Goal: Task Accomplishment & Management: Manage account settings

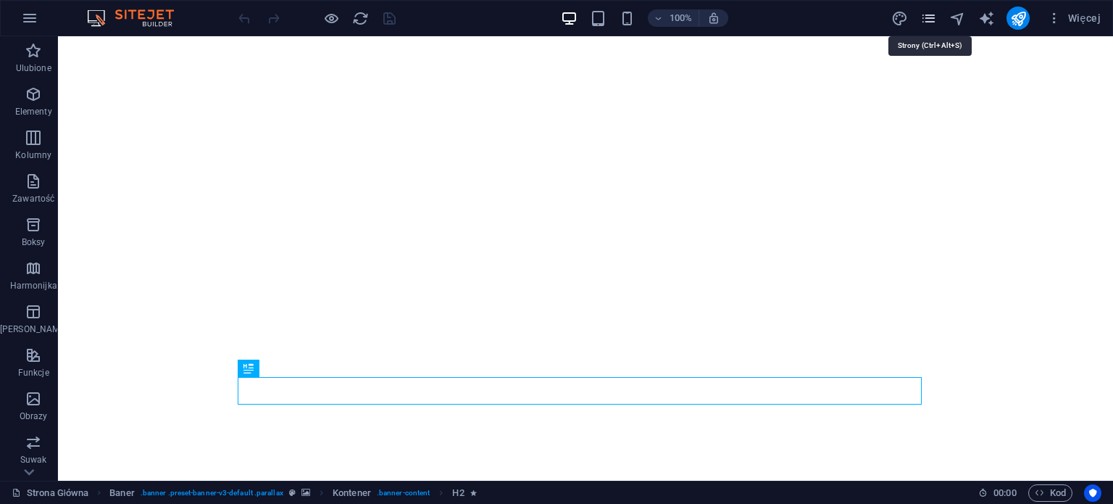
click at [931, 19] on icon "pages" at bounding box center [929, 18] width 17 height 17
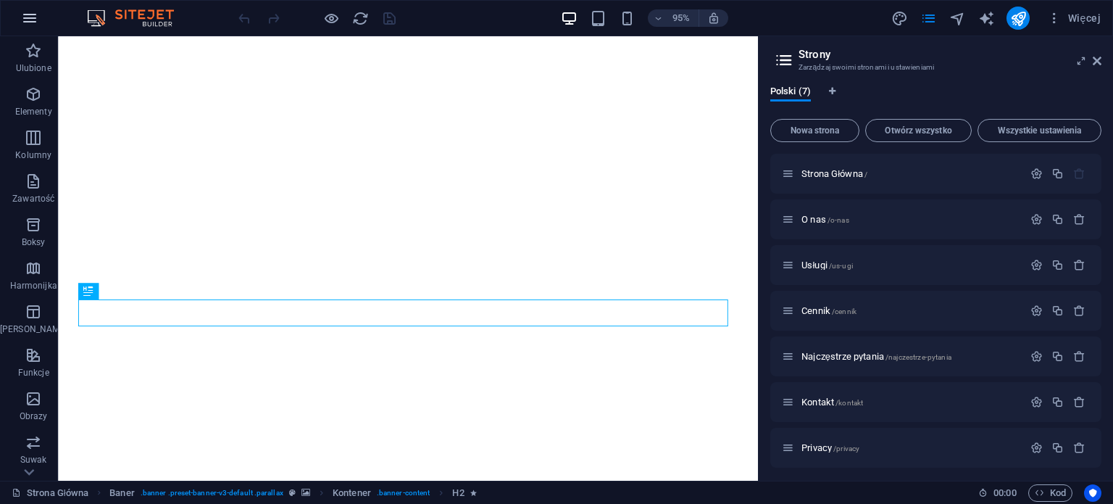
click at [32, 14] on icon "button" at bounding box center [29, 17] width 17 height 17
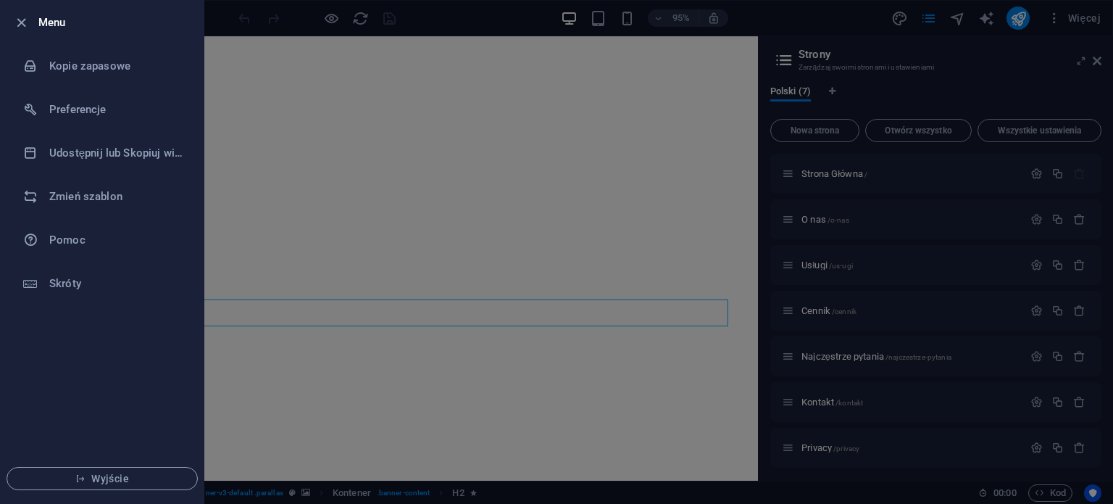
click at [32, 14] on div at bounding box center [25, 22] width 26 height 17
click at [491, 25] on div at bounding box center [556, 252] width 1113 height 504
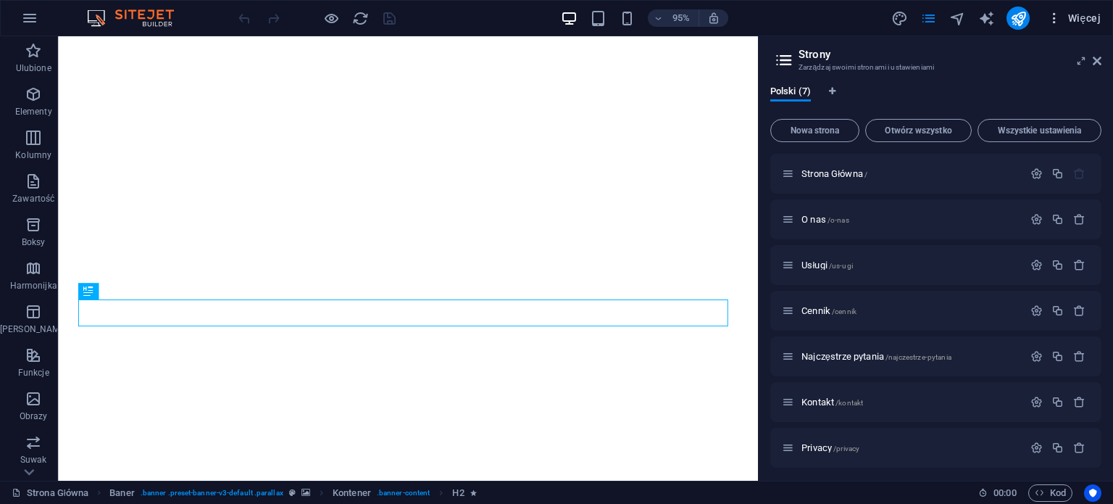
click at [1075, 15] on span "Więcej" at bounding box center [1074, 18] width 54 height 14
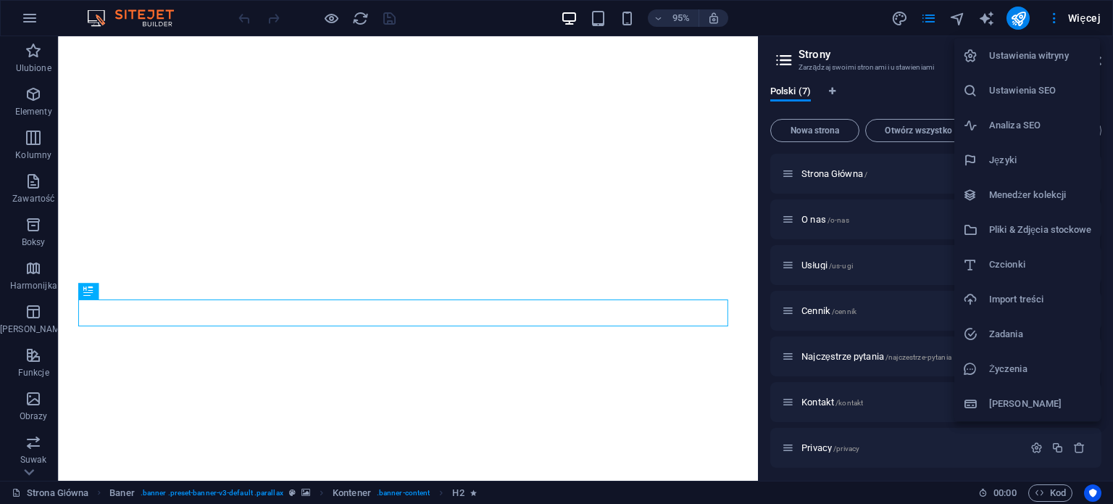
click at [1025, 62] on h6 "Ustawienia witryny" at bounding box center [1040, 55] width 102 height 17
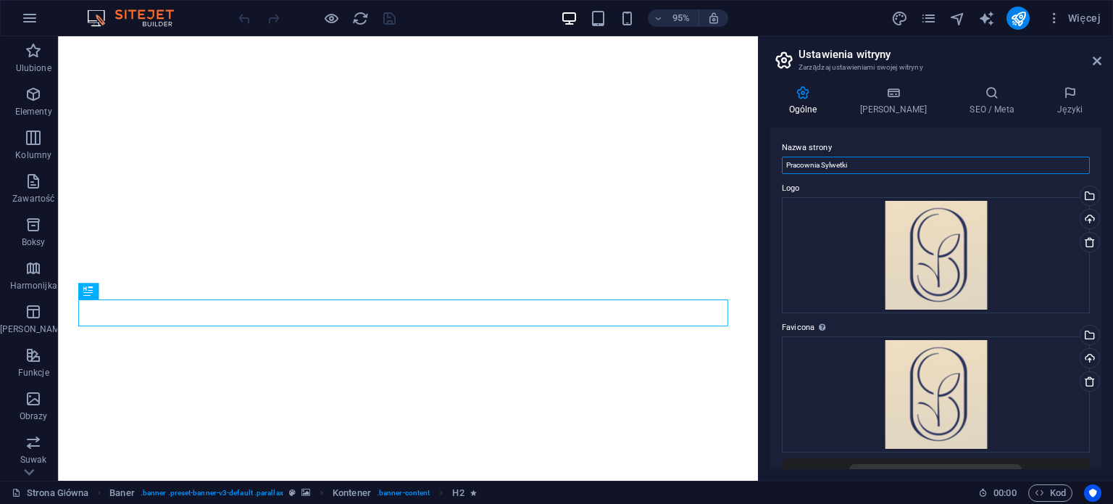
click at [868, 162] on input "Pracownia Sylwetki" at bounding box center [936, 165] width 308 height 17
type input "Pracownia Sylwetki - [PERSON_NAME]"
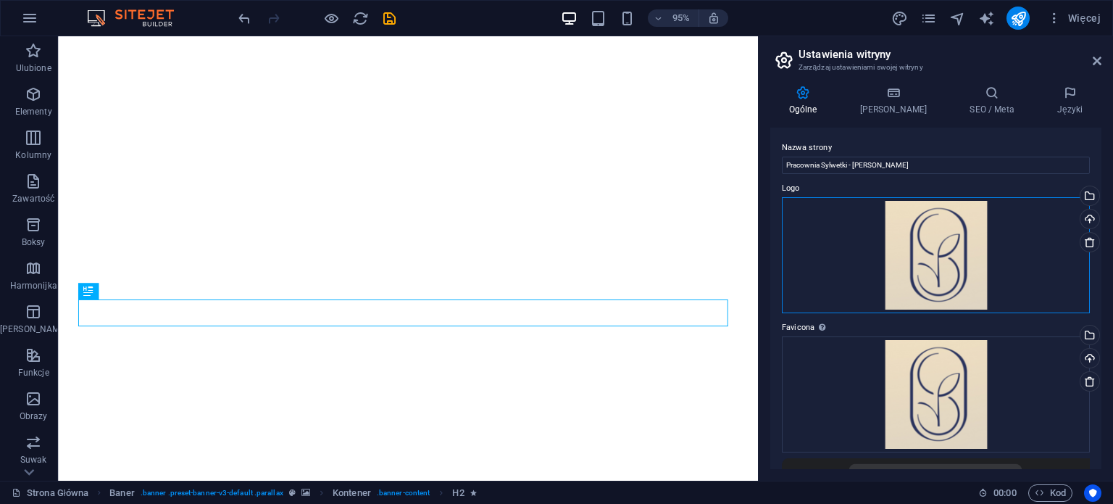
click at [960, 242] on div "Przeciągnij pliki tutaj, kliknij, aby wybrać pliki lub wybierz pliki z Plików l…" at bounding box center [936, 255] width 308 height 116
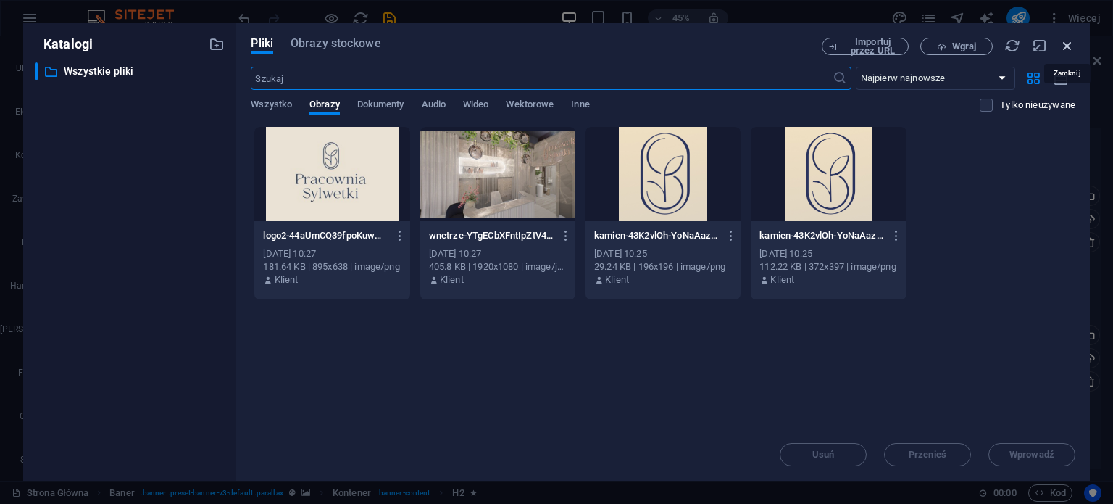
click at [1064, 40] on icon "button" at bounding box center [1068, 46] width 16 height 16
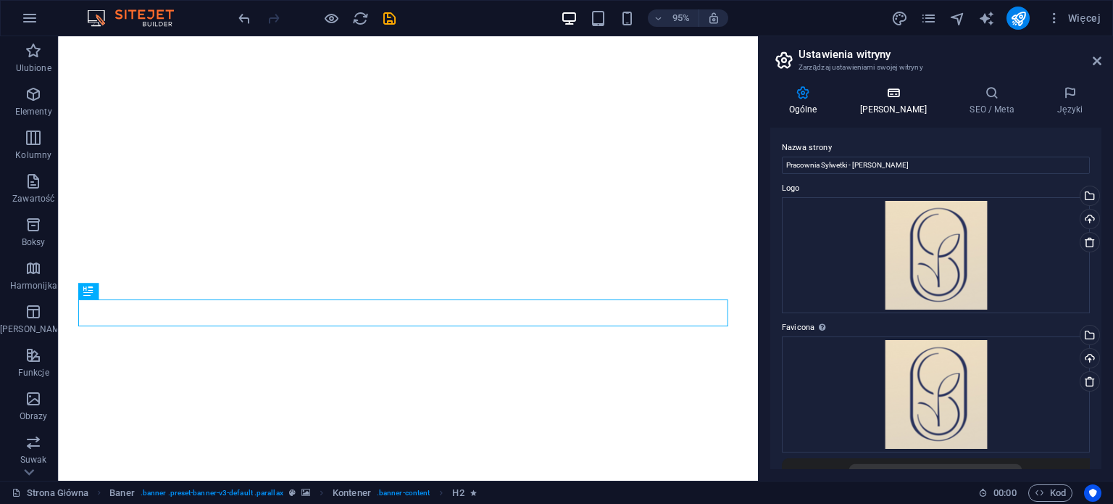
click at [889, 94] on icon at bounding box center [894, 93] width 104 height 14
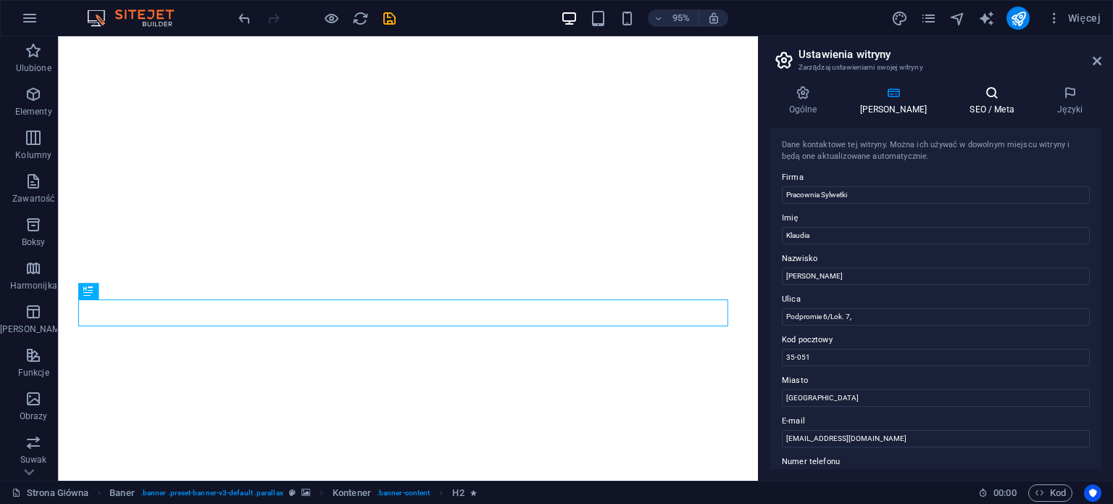
click at [974, 97] on icon at bounding box center [993, 93] width 82 height 14
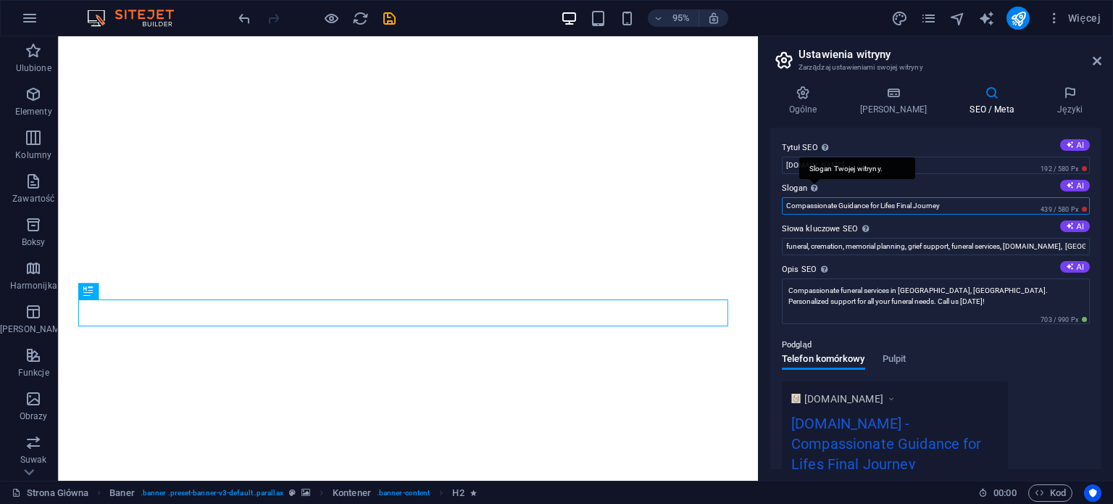
drag, startPoint x: 955, startPoint y: 209, endPoint x: 821, endPoint y: 191, distance: 135.4
click at [789, 212] on input "Compassionate Guidance for Lifes Final Journey" at bounding box center [936, 205] width 308 height 17
click at [1008, 199] on input "Compassionate Guidance for Lifes Final Journey" at bounding box center [936, 205] width 308 height 17
drag, startPoint x: 1007, startPoint y: 202, endPoint x: 786, endPoint y: 209, distance: 221.2
click at [786, 209] on input "Compassionate Guidance for Lifes Final Journey" at bounding box center [936, 205] width 308 height 17
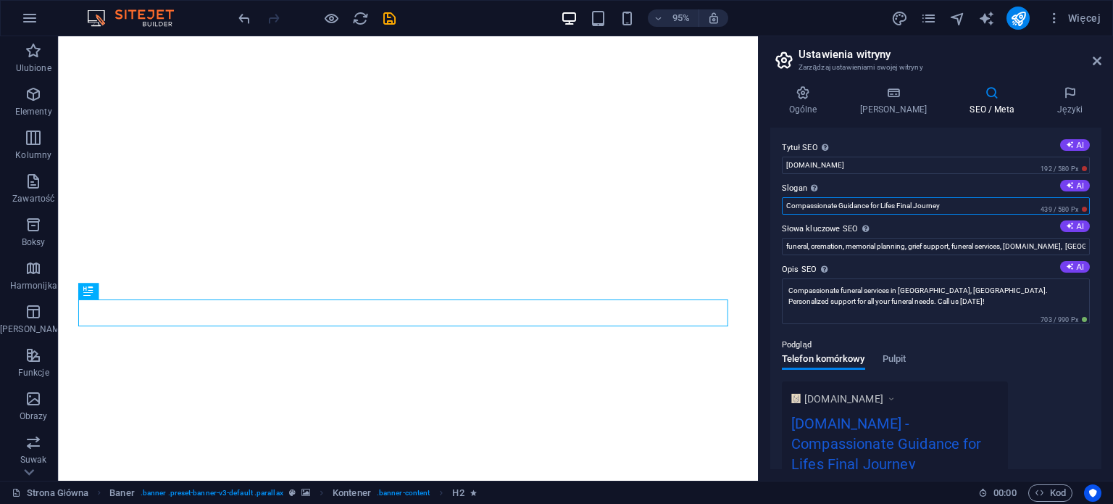
paste input "Nasze studio kosmetologii estetycznej to miejsce, w którym piękno łączy się z n…"
type input "Nasze studio kosmetologii estetycznej to miejsce, w którym piękno łączy się z n…"
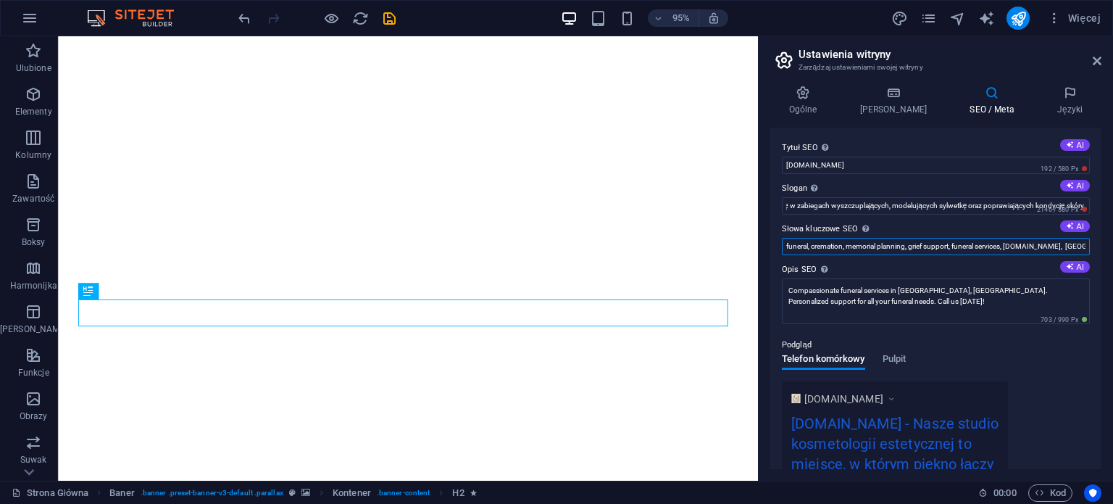
scroll to position [0, 0]
click at [875, 249] on input "funeral, cremation, memorial planning, grief support, funeral services, [DOMAIN…" at bounding box center [936, 246] width 308 height 17
type input "odchudzanie, liposukcja laserowa, VIVIEN 1064, laserowa redukcja celulitu"
click at [892, 206] on input "Nasze studio kosmetologii estetycznej to miejsce, w którym piękno łączy się z n…" at bounding box center [936, 205] width 308 height 17
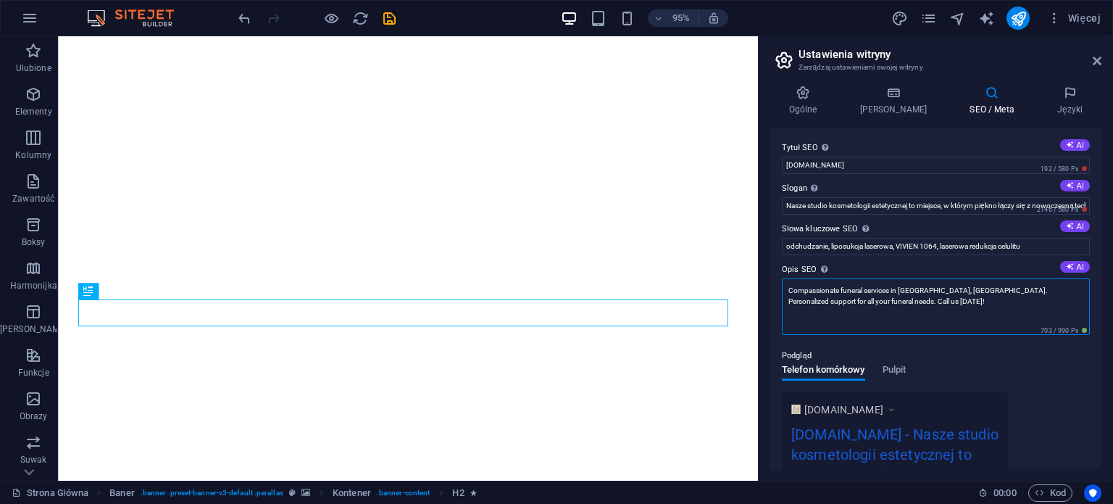
click at [901, 301] on textarea "Compassionate funeral services in [GEOGRAPHIC_DATA], [GEOGRAPHIC_DATA]. Persona…" at bounding box center [936, 306] width 308 height 57
paste textarea "Nasze studio kosmetologii estetycznej to miejsce, w którym piękno łączy się z n…"
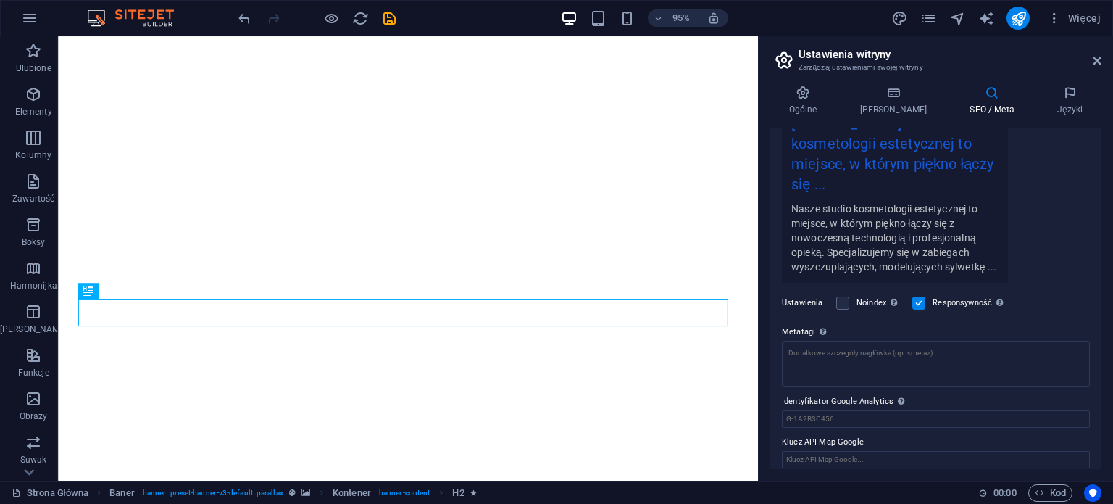
scroll to position [331, 0]
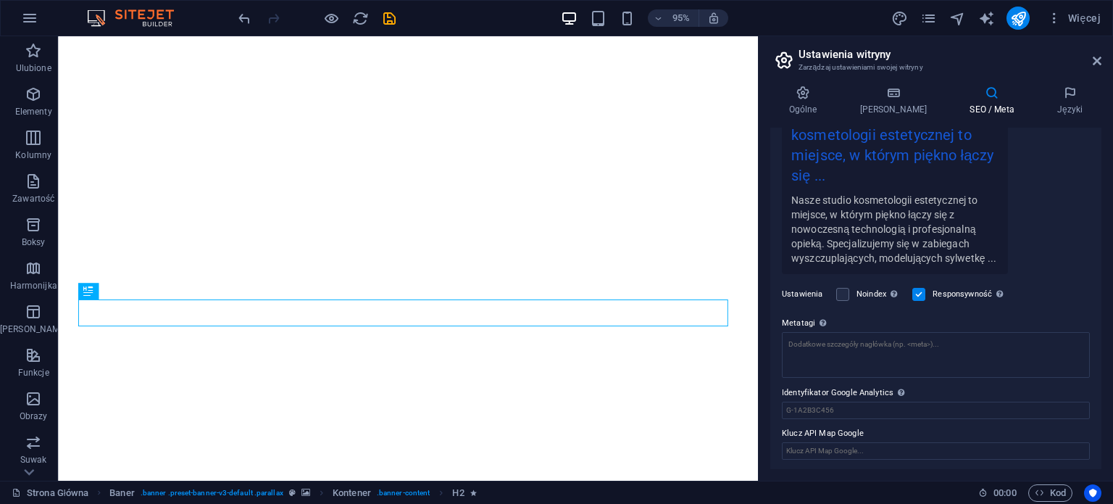
type textarea "Nasze studio kosmetologii estetycznej to miejsce, w którym piękno łączy się z n…"
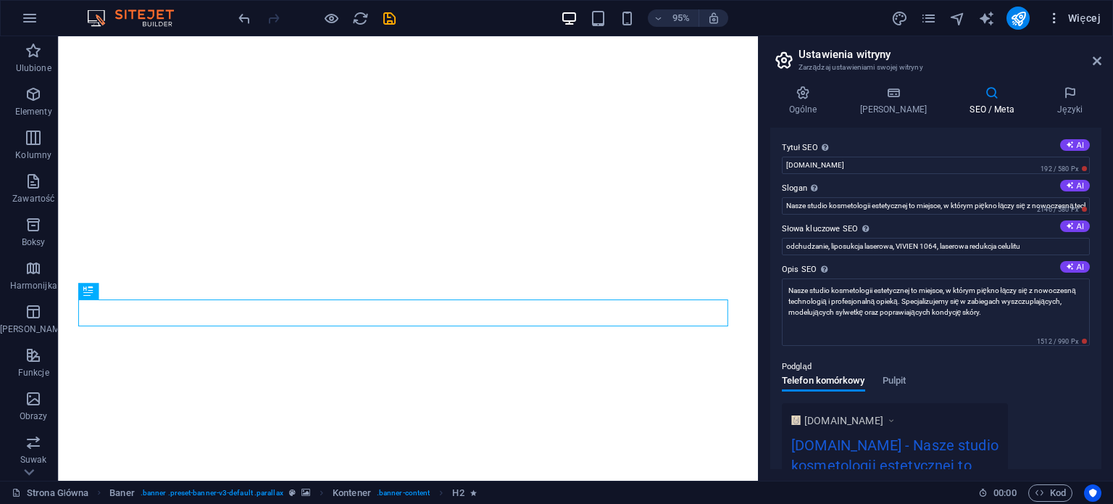
click at [1069, 17] on span "Więcej" at bounding box center [1074, 18] width 54 height 14
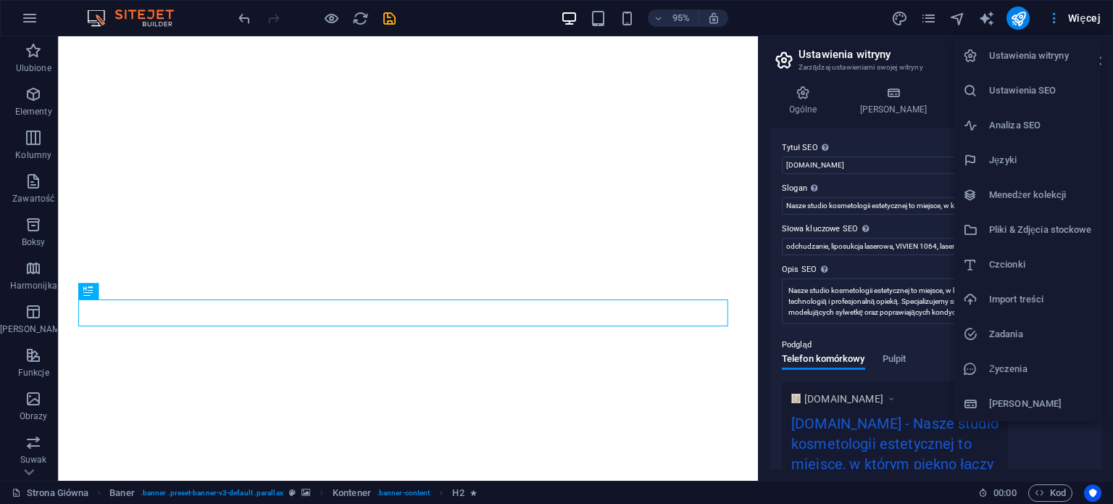
click at [1069, 17] on div at bounding box center [556, 252] width 1113 height 504
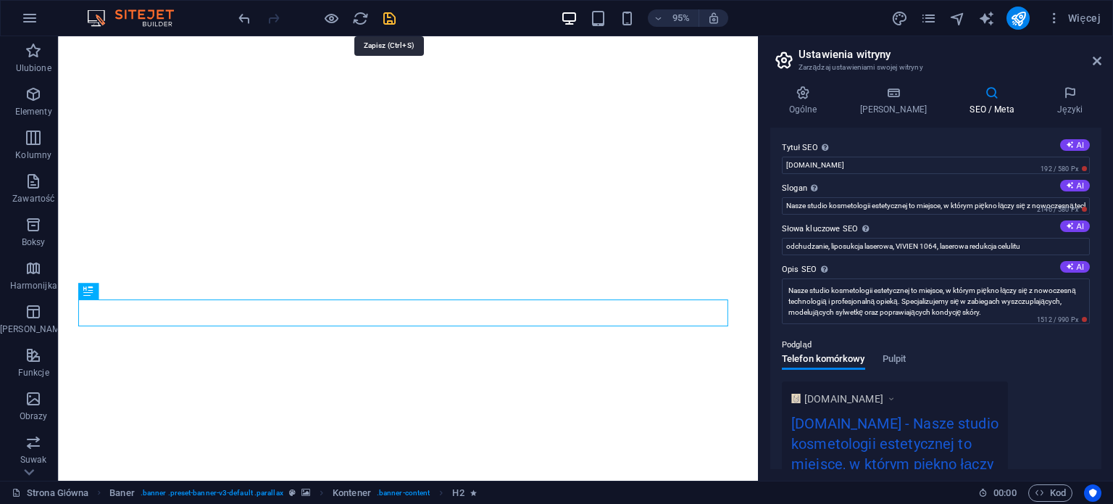
click at [388, 18] on icon "save" at bounding box center [389, 18] width 17 height 17
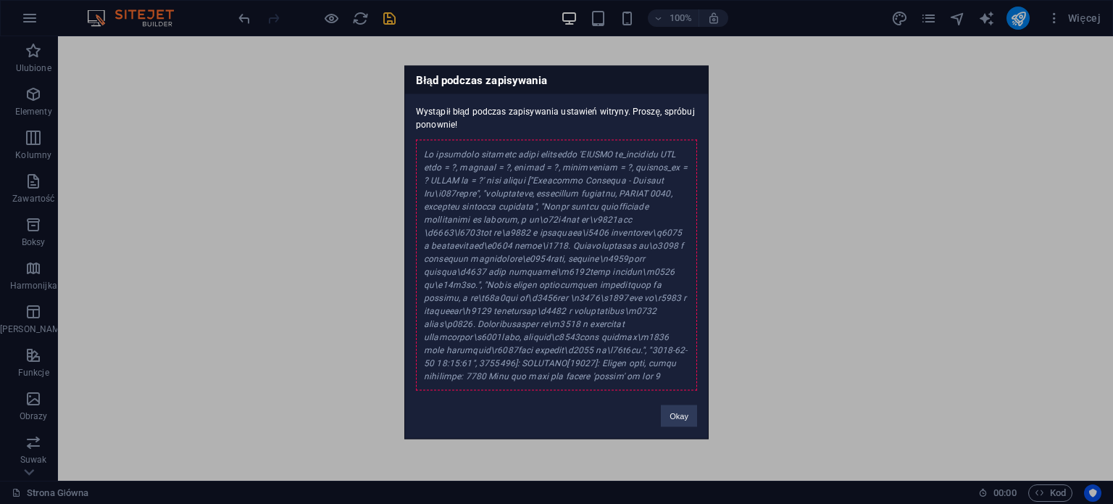
drag, startPoint x: 542, startPoint y: 275, endPoint x: 600, endPoint y: 351, distance: 95.1
click at [600, 351] on div at bounding box center [556, 264] width 281 height 251
click at [698, 423] on div "Okay" at bounding box center [679, 408] width 58 height 37
click at [693, 416] on button "Okay" at bounding box center [679, 415] width 36 height 22
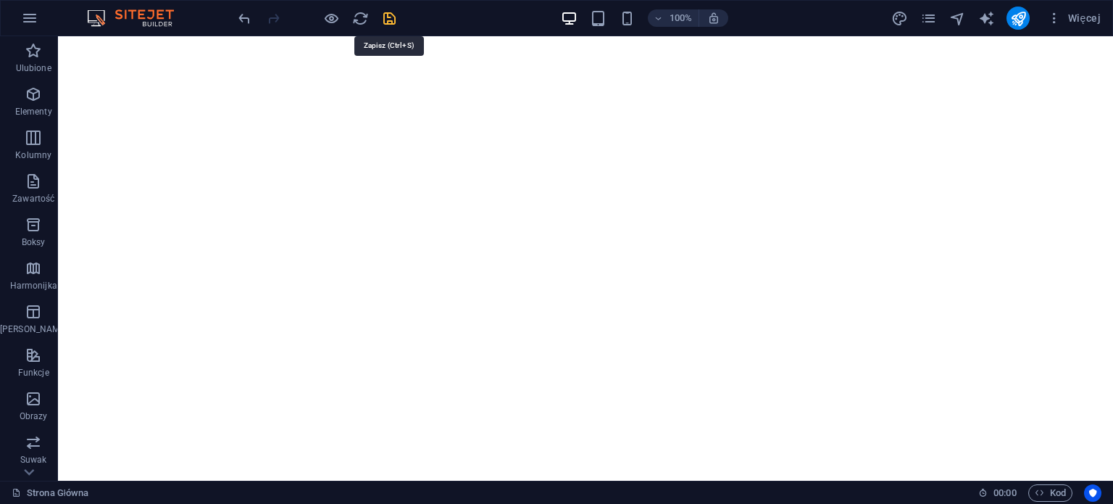
click at [391, 14] on icon "save" at bounding box center [389, 18] width 17 height 17
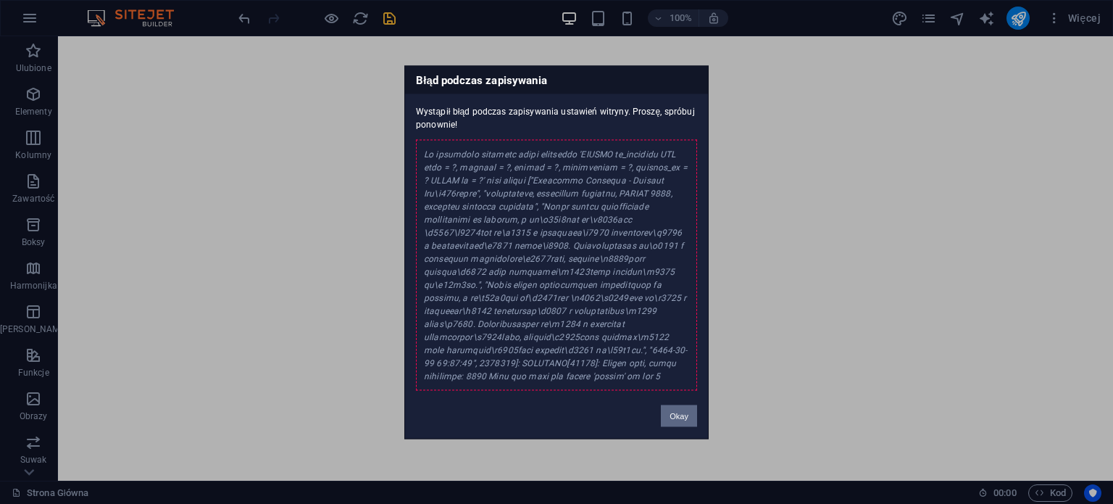
click at [676, 421] on button "Okay" at bounding box center [679, 415] width 36 height 22
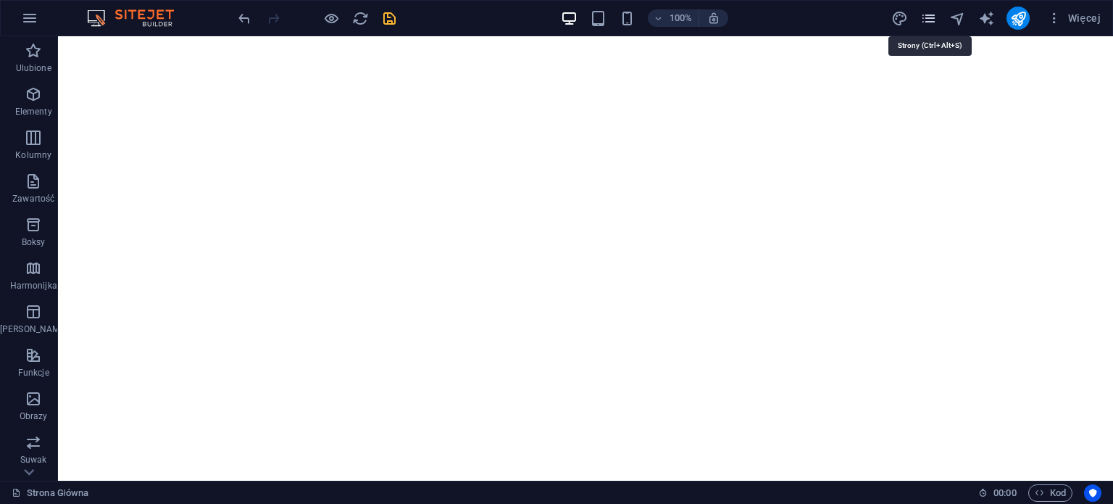
click at [934, 18] on icon "pages" at bounding box center [929, 18] width 17 height 17
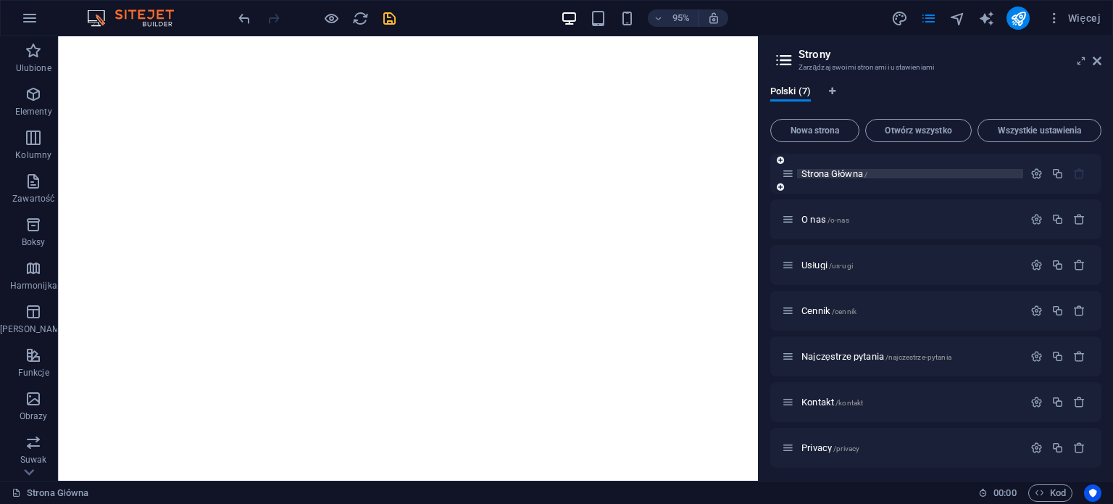
click at [908, 169] on p "Strona Główna /" at bounding box center [910, 173] width 217 height 9
click at [792, 176] on icon at bounding box center [788, 173] width 12 height 12
click at [844, 178] on div "Strona Główna /" at bounding box center [902, 173] width 241 height 17
click at [850, 167] on div "Strona Główna /" at bounding box center [902, 173] width 241 height 17
click at [1031, 170] on icon "button" at bounding box center [1037, 173] width 12 height 12
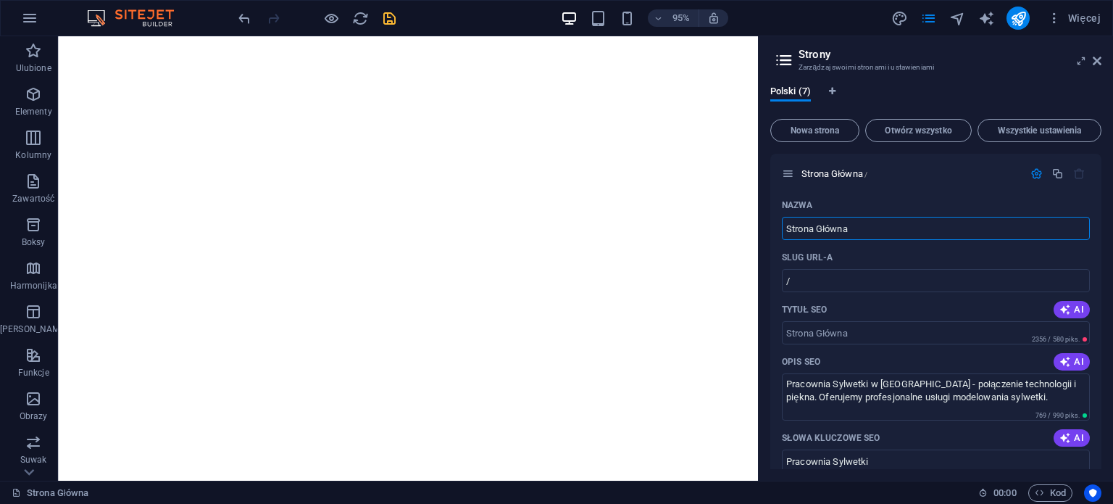
click at [1030, 15] on div at bounding box center [1018, 18] width 23 height 23
click at [1026, 14] on icon "publish" at bounding box center [1018, 18] width 17 height 17
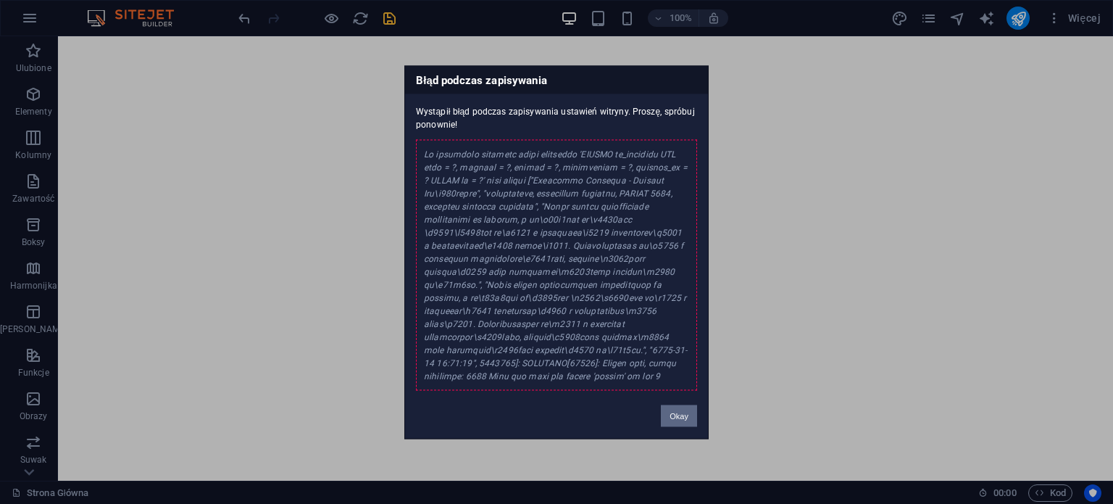
click at [681, 411] on button "Okay" at bounding box center [679, 415] width 36 height 22
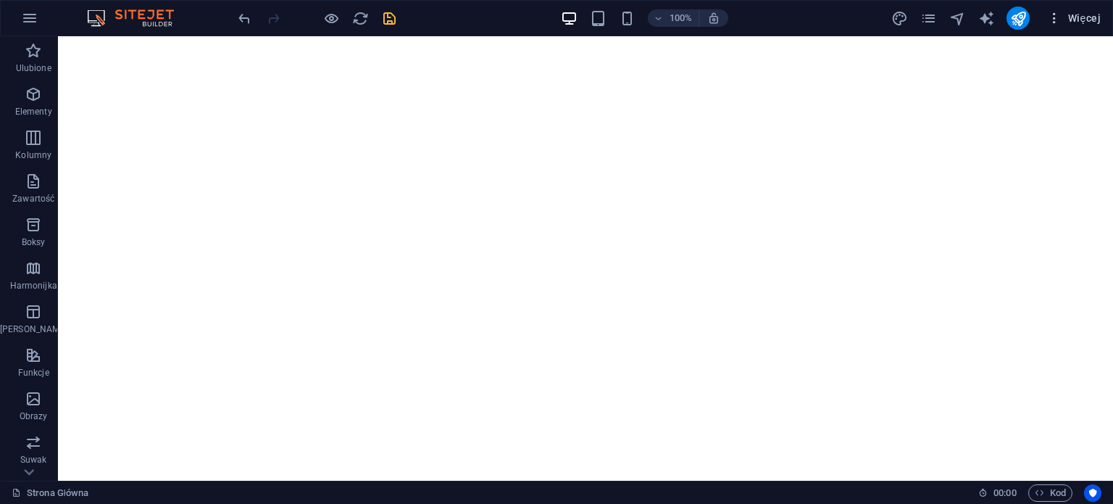
click at [1052, 20] on icon "button" at bounding box center [1054, 18] width 14 height 14
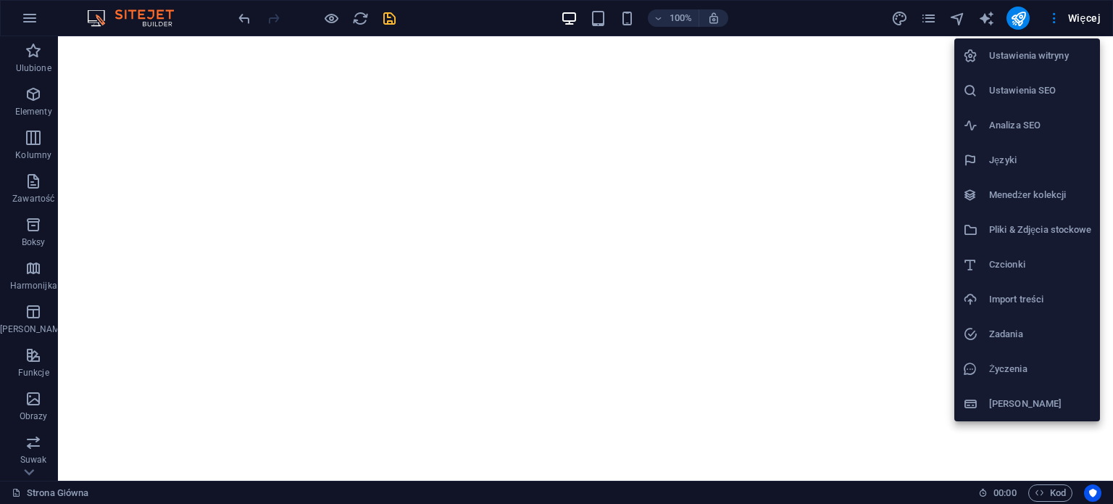
click at [1052, 50] on h6 "Ustawienia witryny" at bounding box center [1040, 55] width 102 height 17
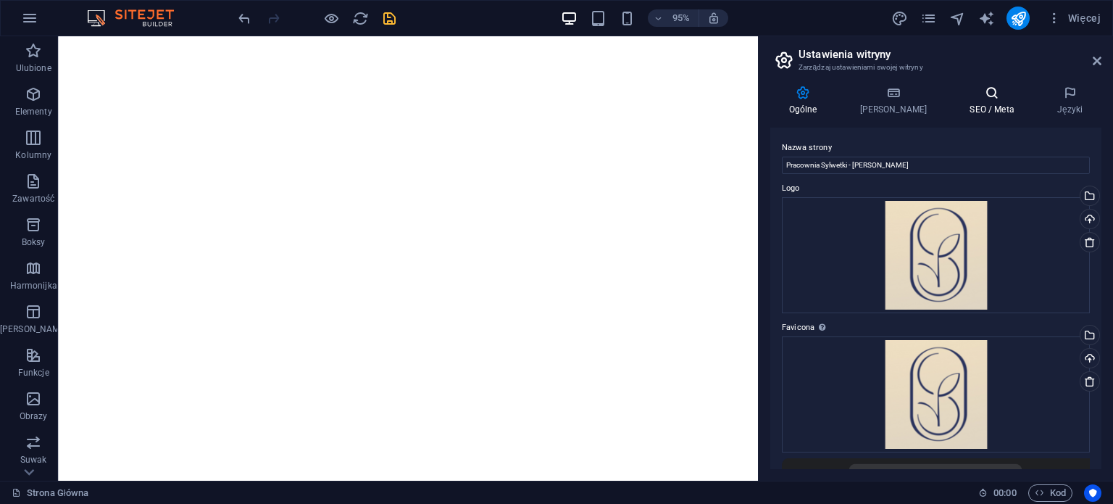
click at [982, 101] on h4 "SEO / Meta" at bounding box center [996, 101] width 88 height 30
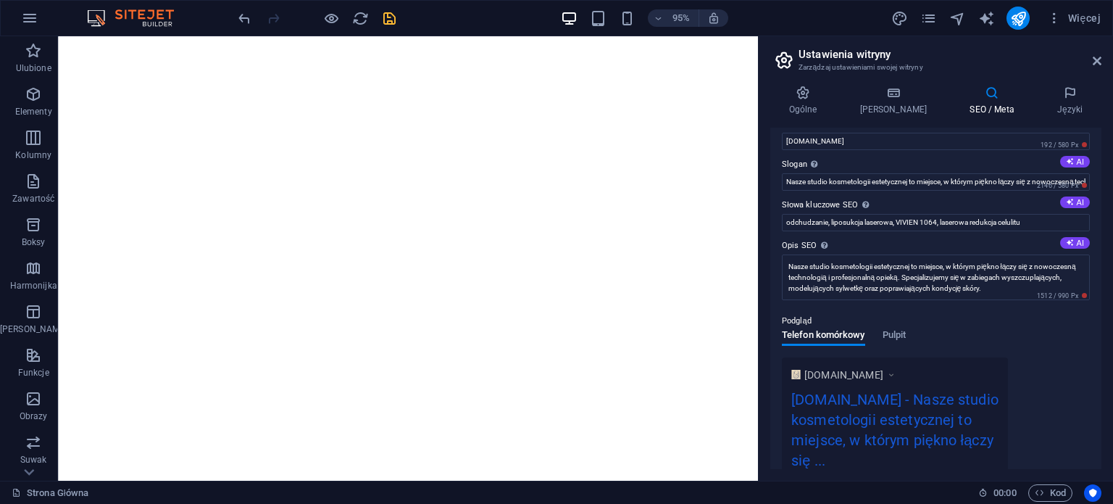
scroll to position [20, 0]
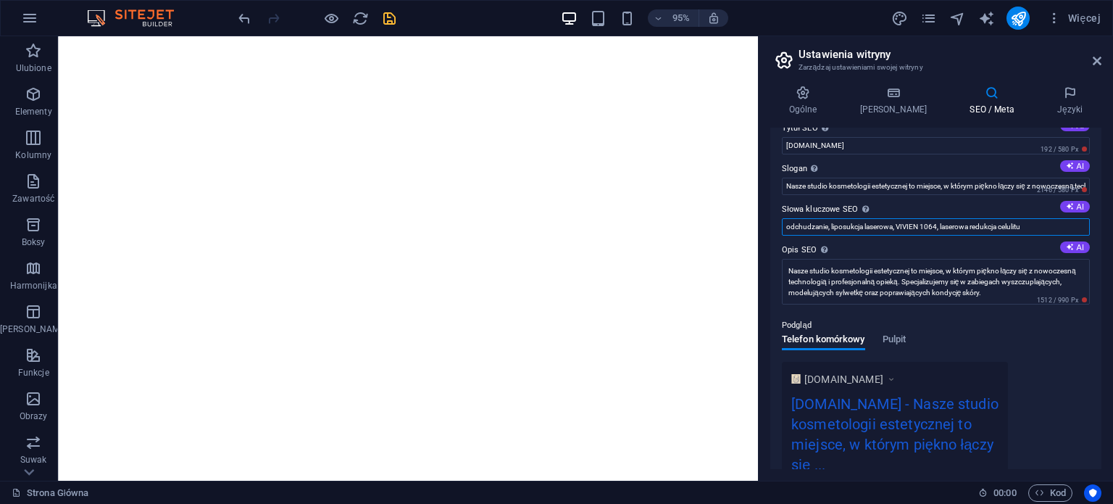
drag, startPoint x: 1061, startPoint y: 224, endPoint x: 787, endPoint y: 235, distance: 274.2
click at [787, 235] on div "Tytuł SEO Tytuł Twojej witryny - spraw, aby wyróżniała się w wynikach wyszukiwa…" at bounding box center [935, 298] width 331 height 341
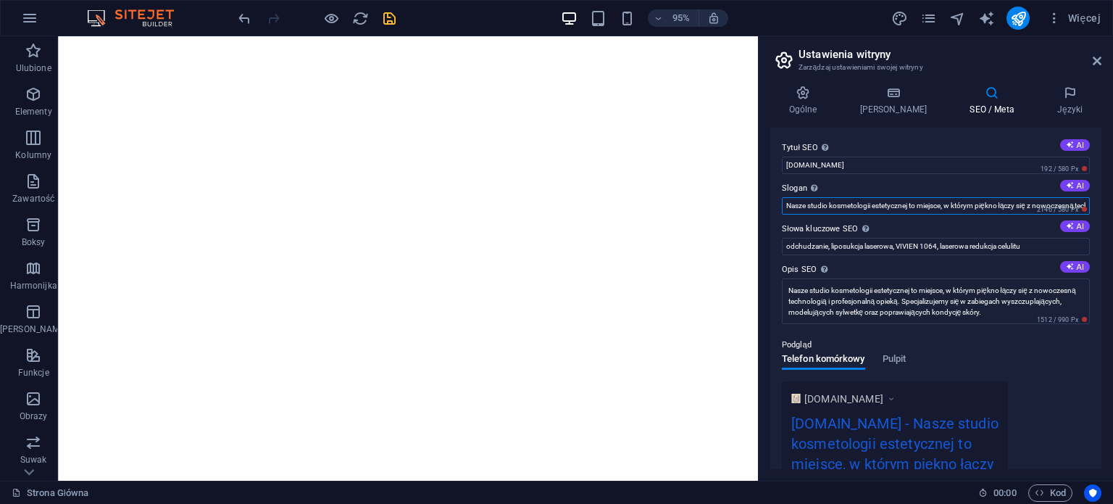
scroll to position [0, 470]
drag, startPoint x: 941, startPoint y: 202, endPoint x: 1151, endPoint y: 199, distance: 210.2
click at [1113, 199] on html "Pracownia Sylwetki Strona Główna Ulubione Elementy Kolumny Zawartość Boksy Harm…" at bounding box center [556, 252] width 1113 height 504
click at [951, 205] on input "Nasze studio kosmetologii estetycznej to miejsce, w którym piękno łączy się z n…" at bounding box center [936, 205] width 308 height 17
click at [1073, 187] on button "AI" at bounding box center [1075, 186] width 30 height 12
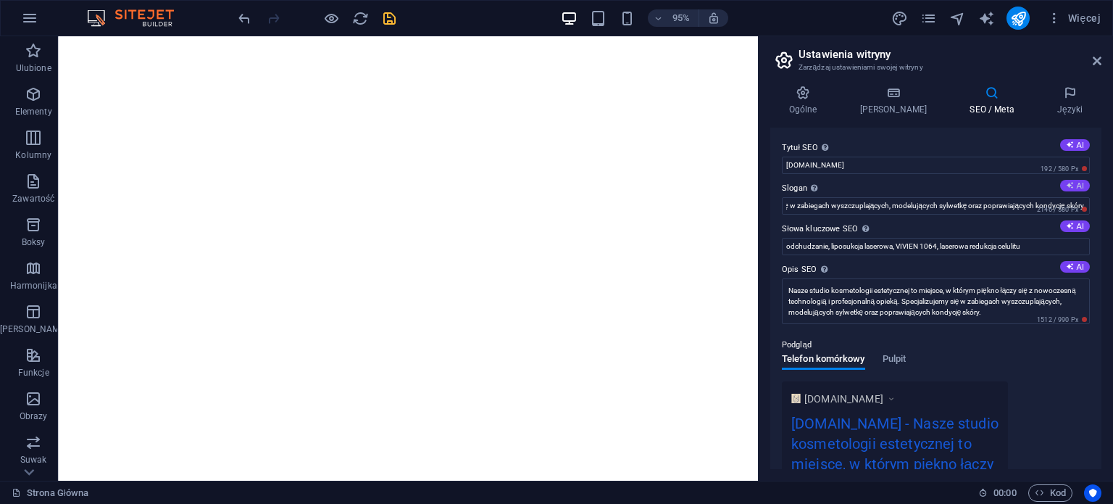
scroll to position [0, 0]
click at [913, 209] on input "Technologia i piękno dla Twojej wyjątkowości" at bounding box center [936, 205] width 308 height 17
drag, startPoint x: 992, startPoint y: 211, endPoint x: 868, endPoint y: 238, distance: 126.3
click at [868, 239] on div "Tytuł SEO Tytuł Twojej witryny - spraw, aby wyróżniała się w wynikach wyszukiwa…" at bounding box center [935, 298] width 331 height 341
type input "Miejsce, gdzie technologia spotyka piękno"
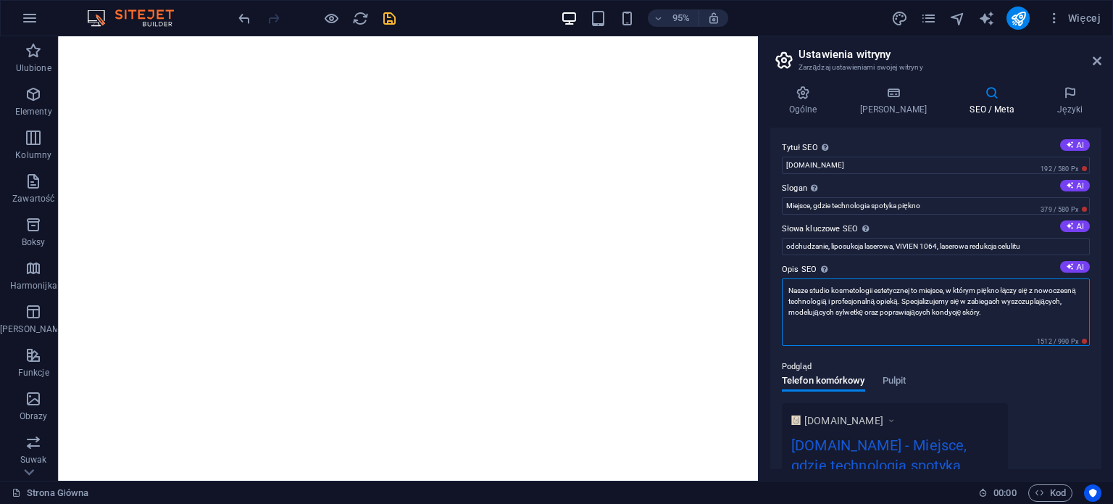
drag, startPoint x: 964, startPoint y: 315, endPoint x: 1067, endPoint y: 310, distance: 103.1
click at [1067, 310] on textarea "Nasze studio kosmetologii estetycznej to miejsce, w którym piękno łączy się z n…" at bounding box center [936, 311] width 308 height 67
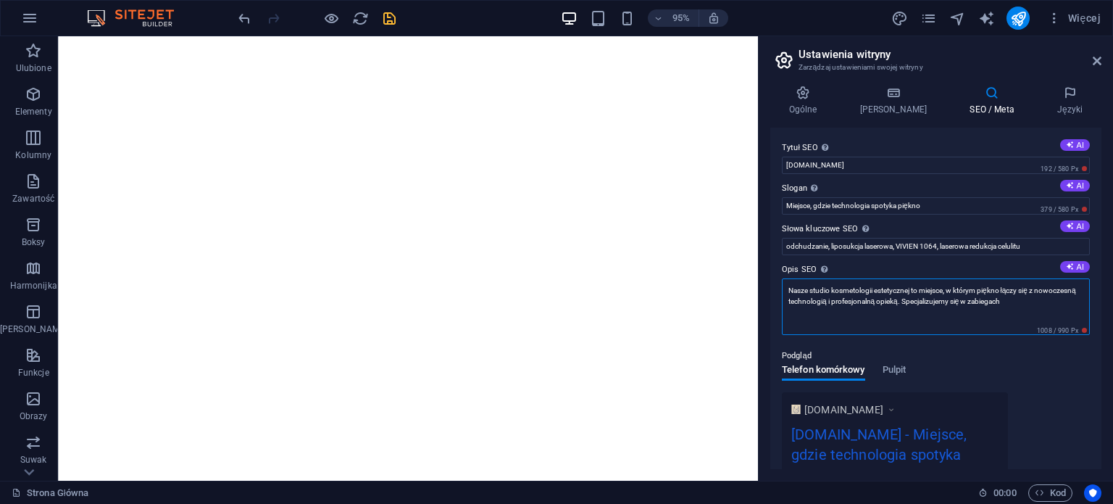
drag, startPoint x: 1057, startPoint y: 302, endPoint x: 947, endPoint y: 310, distance: 109.7
click at [947, 310] on textarea "Nasze studio kosmetologii estetycznej to miejsce, w którym piękno łączy się z n…" at bounding box center [936, 306] width 308 height 57
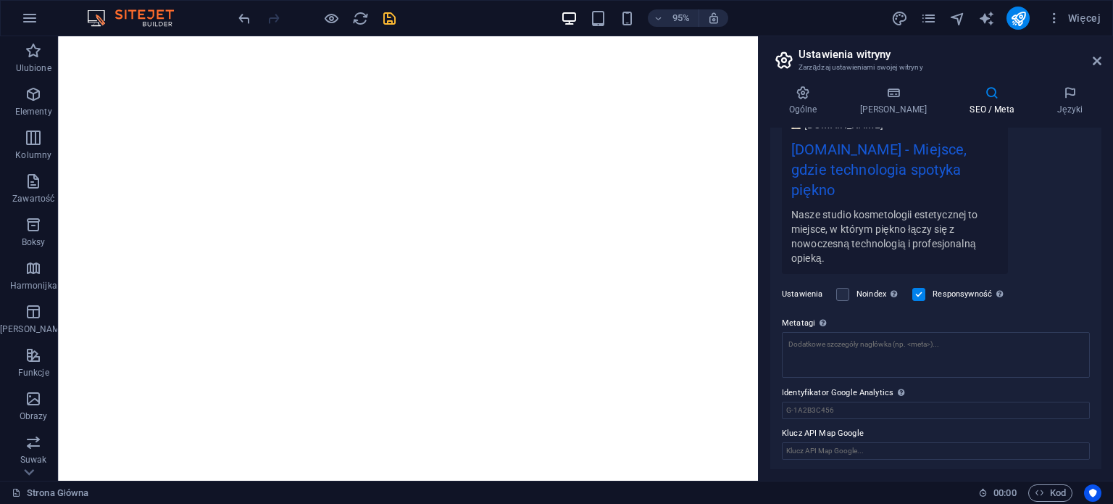
type textarea "Nasze studio kosmetologii estetycznej to miejsce, w którym piękno łączy się z n…"
click at [379, 11] on div at bounding box center [317, 18] width 162 height 23
click at [387, 19] on icon "save" at bounding box center [389, 18] width 17 height 17
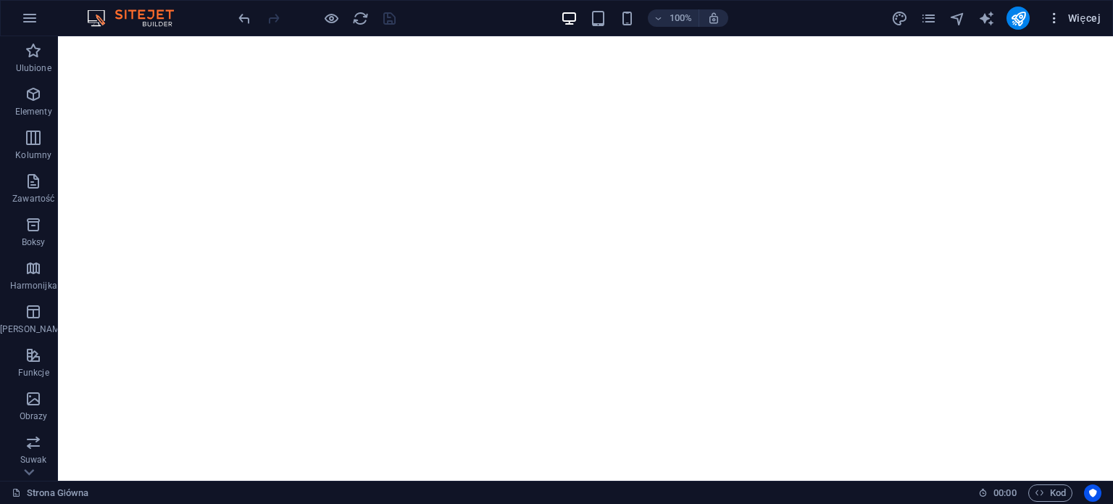
click at [1062, 14] on icon "button" at bounding box center [1054, 18] width 14 height 14
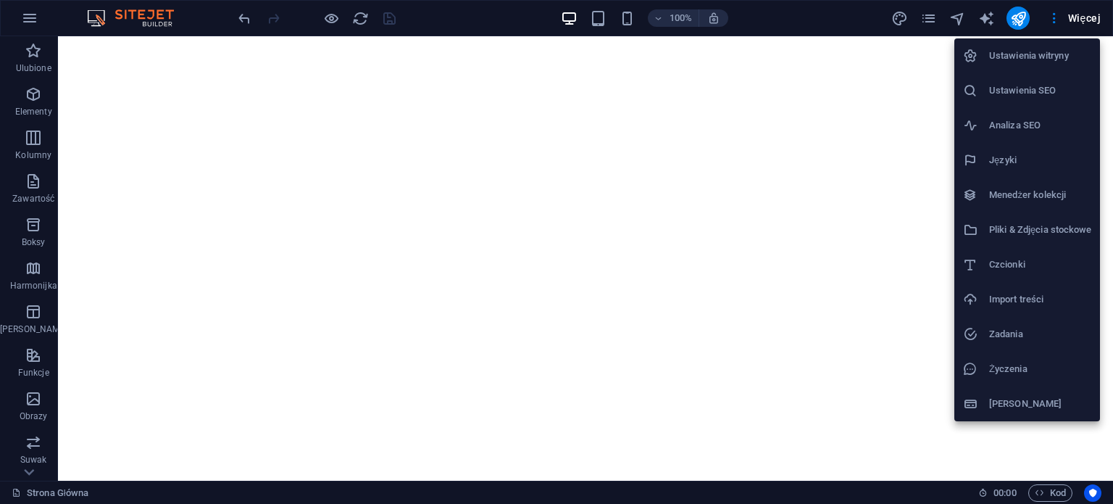
click at [1061, 103] on li "Ustawienia SEO" at bounding box center [1028, 90] width 146 height 35
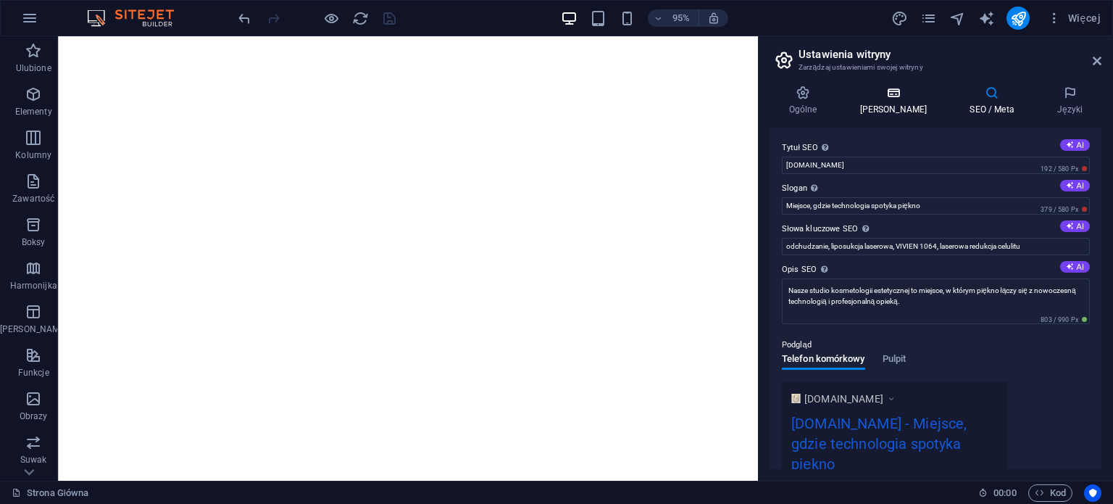
click at [881, 92] on icon at bounding box center [894, 93] width 104 height 14
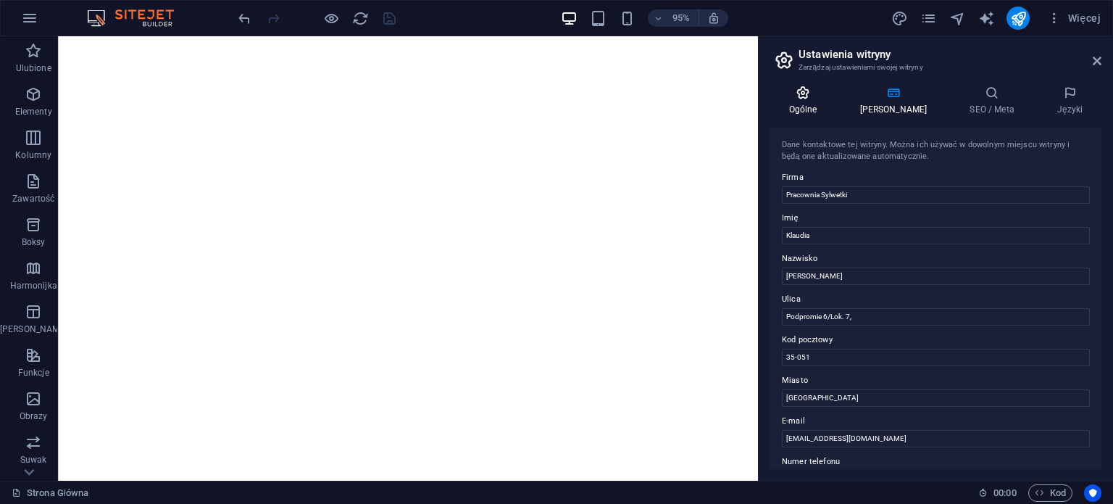
click at [807, 92] on icon at bounding box center [802, 93] width 65 height 14
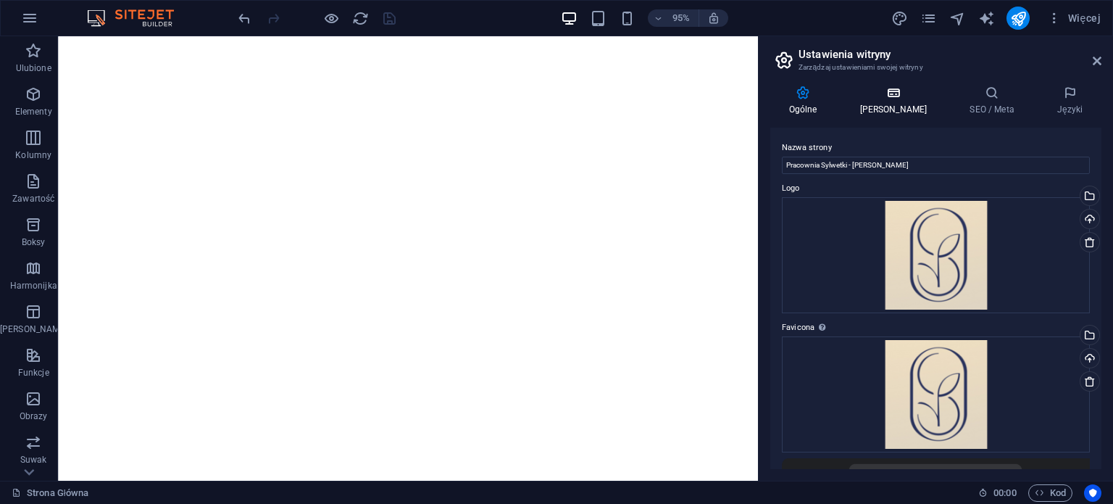
click at [896, 97] on icon at bounding box center [894, 93] width 104 height 14
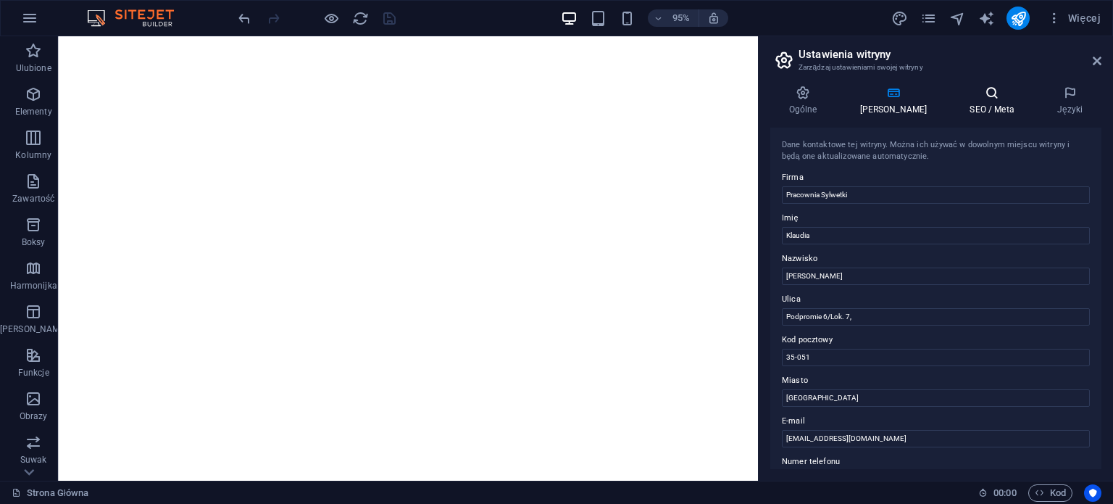
click at [982, 99] on icon at bounding box center [993, 93] width 82 height 14
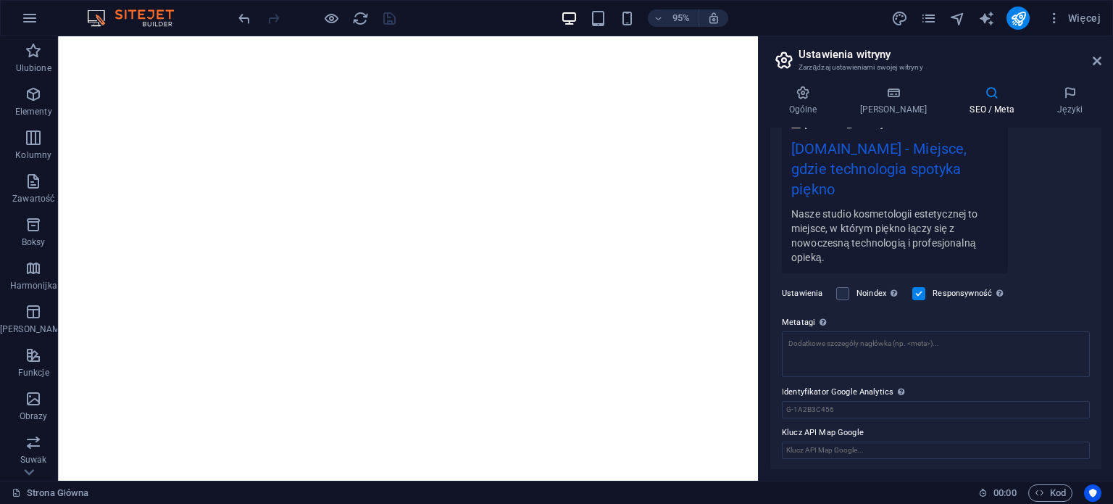
scroll to position [0, 0]
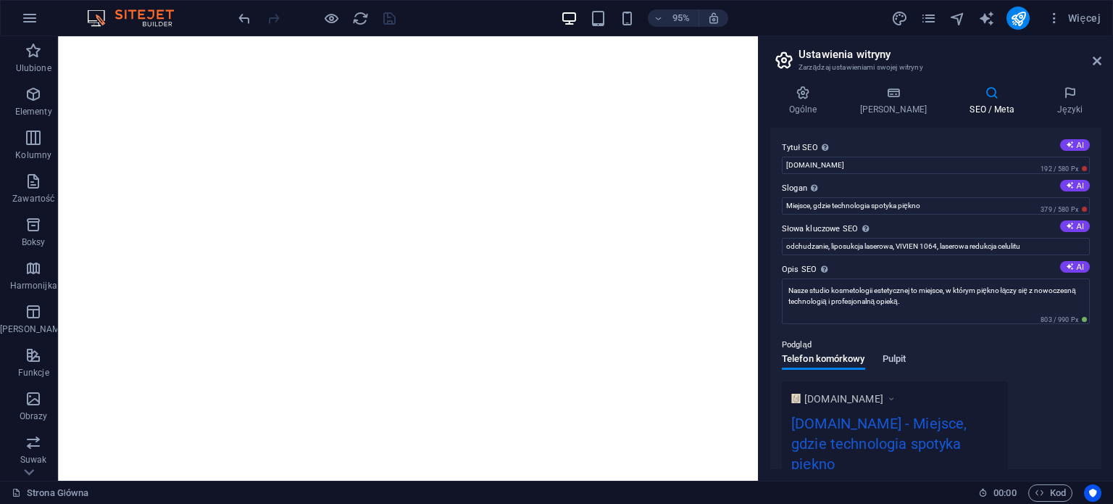
click at [902, 353] on span "Pulpit" at bounding box center [895, 360] width 24 height 20
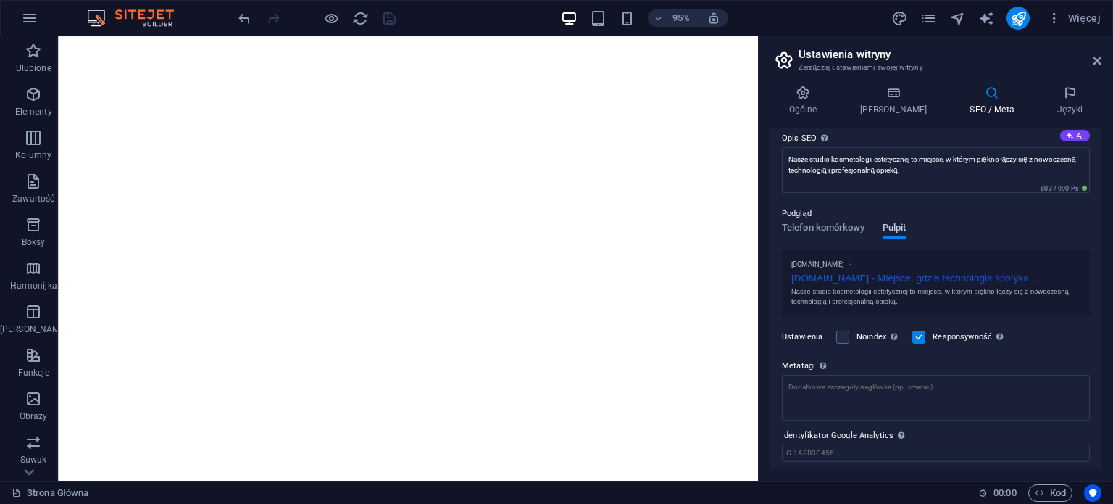
scroll to position [145, 0]
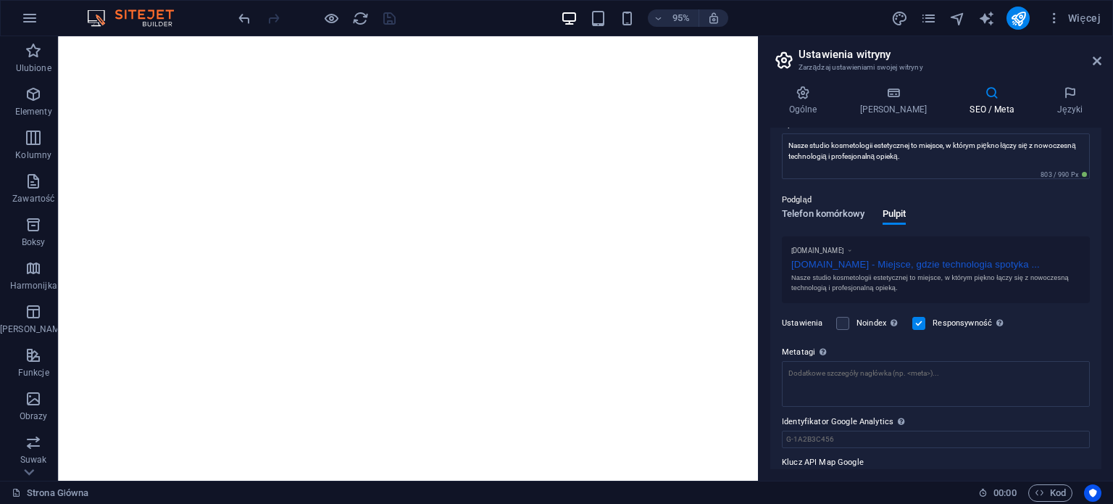
click at [836, 222] on span "Telefon komórkowy" at bounding box center [823, 215] width 83 height 20
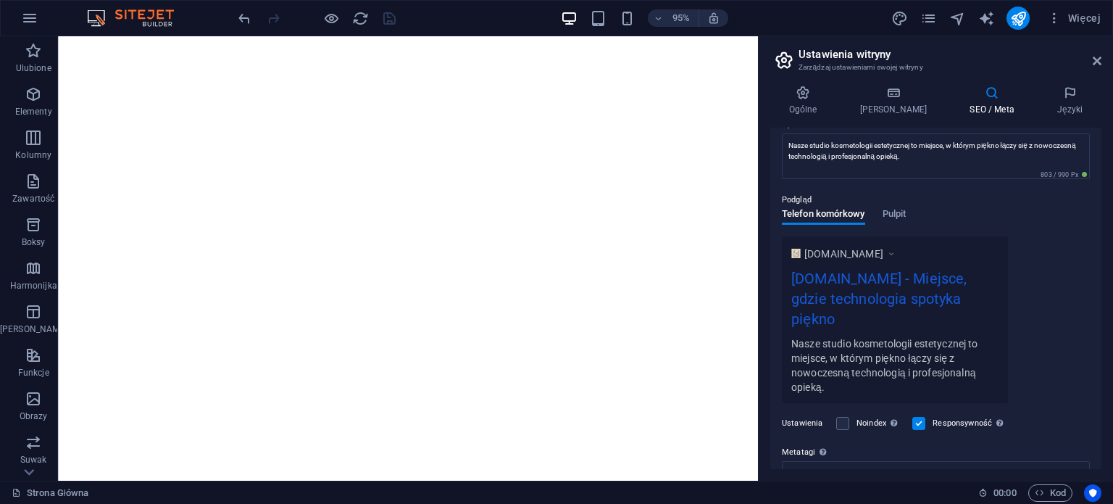
click at [906, 227] on div "Telefon komórkowy Pulpit" at bounding box center [844, 223] width 124 height 28
click at [905, 215] on span "Pulpit" at bounding box center [895, 215] width 24 height 20
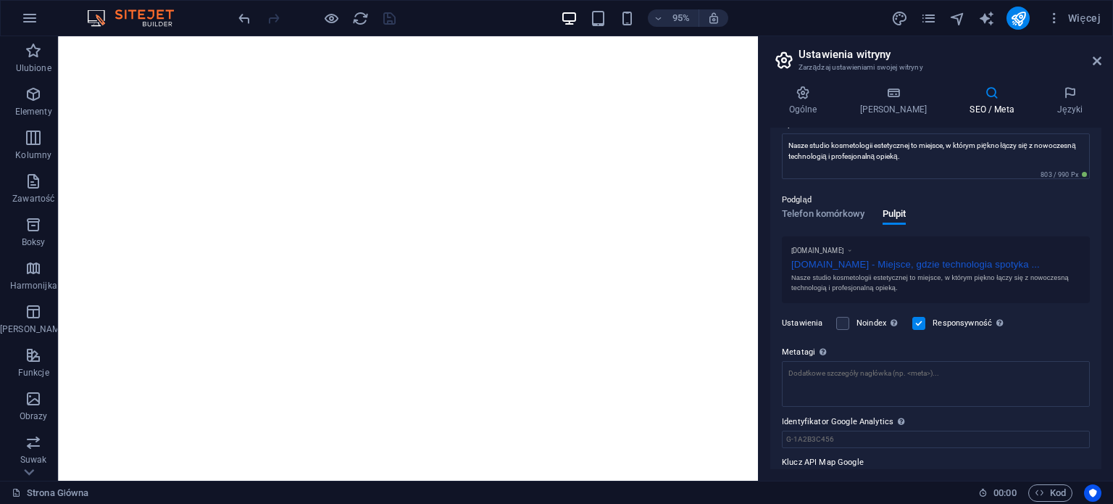
click at [855, 324] on div "Noindex Poinstruuj wyszukiwarki, aby wykluczyły tę witrynę z wyników wyszukiwan…" at bounding box center [868, 323] width 65 height 17
drag, startPoint x: 851, startPoint y: 320, endPoint x: 843, endPoint y: 322, distance: 8.1
click at [850, 320] on div "Noindex Poinstruuj wyszukiwarki, aby wykluczyły tę witrynę z wyników wyszukiwan…" at bounding box center [868, 323] width 65 height 17
click at [842, 323] on label at bounding box center [842, 323] width 13 height 13
click at [0, 0] on input "Noindex Poinstruuj wyszukiwarki, aby wykluczyły tę witrynę z wyników wyszukiwan…" at bounding box center [0, 0] width 0 height 0
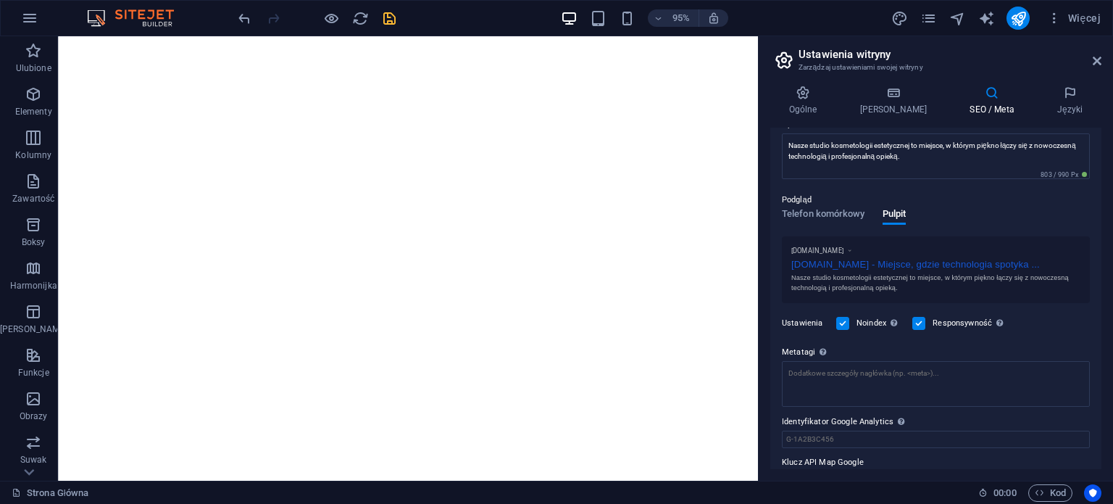
click at [842, 323] on label at bounding box center [842, 323] width 13 height 13
click at [0, 0] on input "Noindex Poinstruuj wyszukiwarki, aby wykluczyły tę witrynę z wyników wyszukiwan…" at bounding box center [0, 0] width 0 height 0
click at [896, 346] on label "Metatagi Wpisz tutaj kod HTML, który zostanie umieszczony wewnątrz tagów Twojej…" at bounding box center [936, 352] width 308 height 17
click at [896, 361] on textarea "Metatagi Wpisz tutaj kod HTML, który zostanie umieszczony wewnątrz tagów Twojej…" at bounding box center [936, 384] width 308 height 46
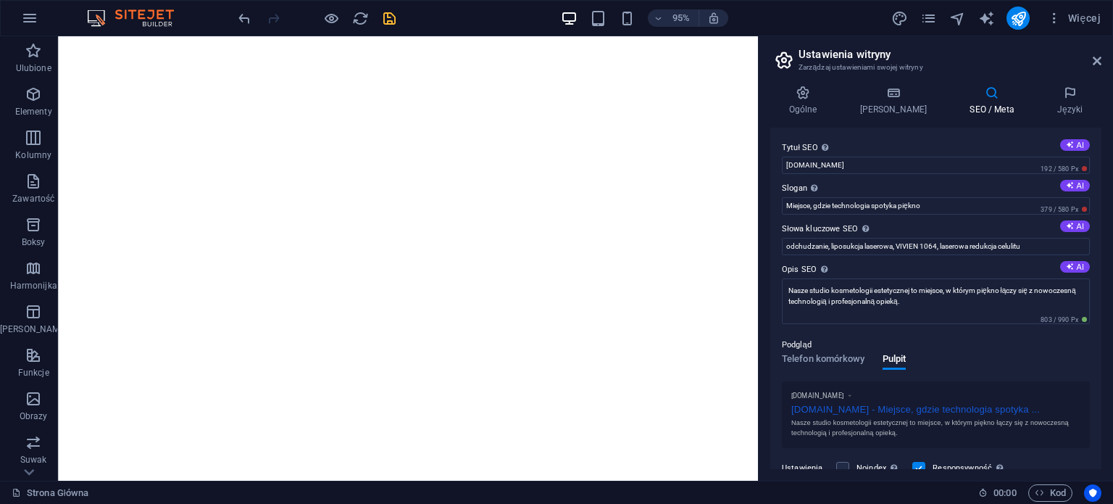
scroll to position [0, 0]
click at [1063, 88] on icon at bounding box center [1070, 93] width 63 height 14
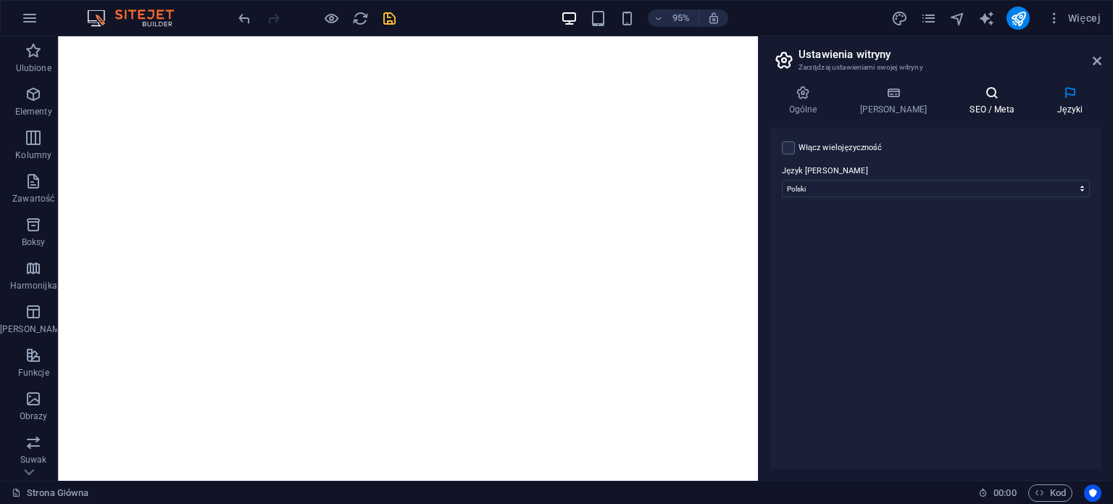
click at [981, 99] on icon at bounding box center [993, 93] width 82 height 14
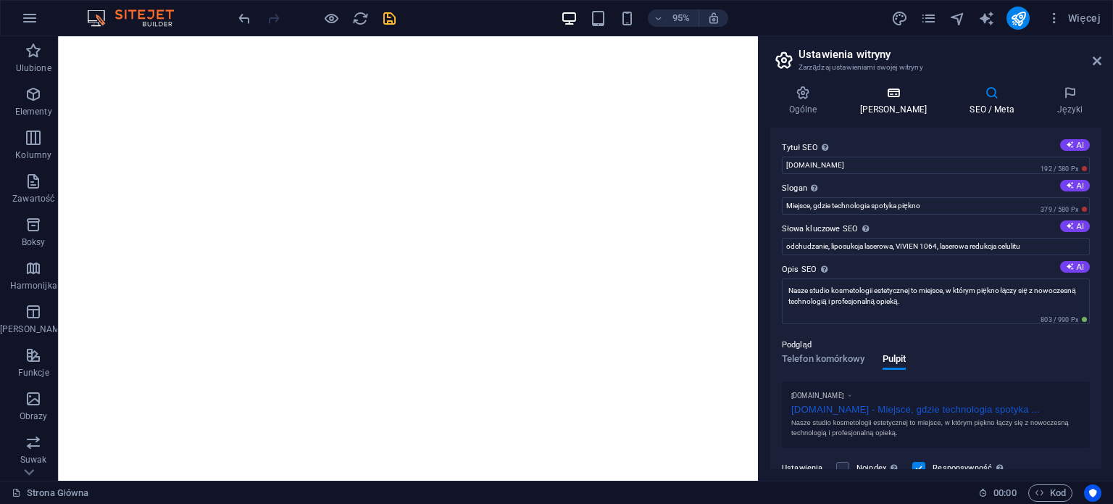
click at [881, 101] on h4 "[PERSON_NAME]" at bounding box center [897, 101] width 110 height 30
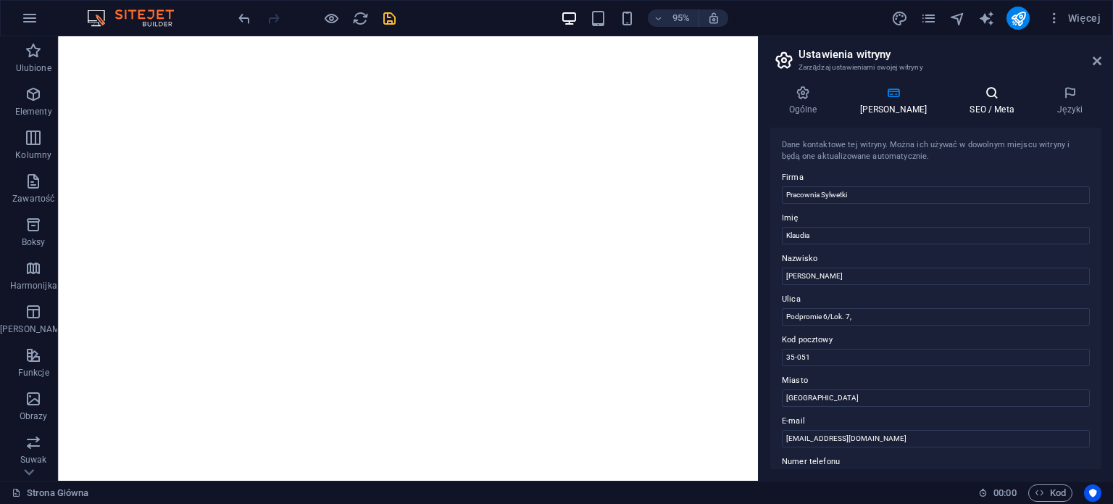
click at [968, 88] on icon at bounding box center [993, 93] width 82 height 14
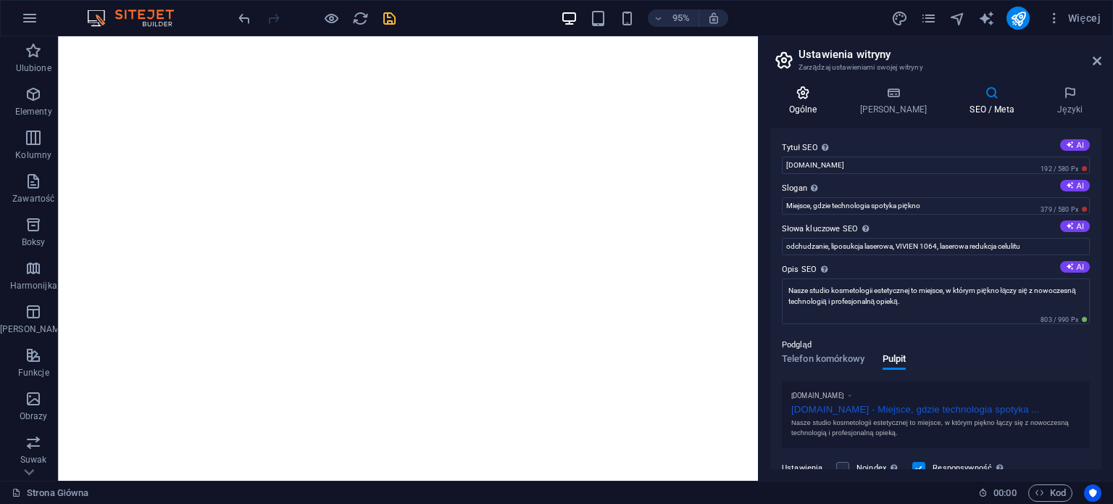
click at [800, 94] on icon at bounding box center [802, 93] width 65 height 14
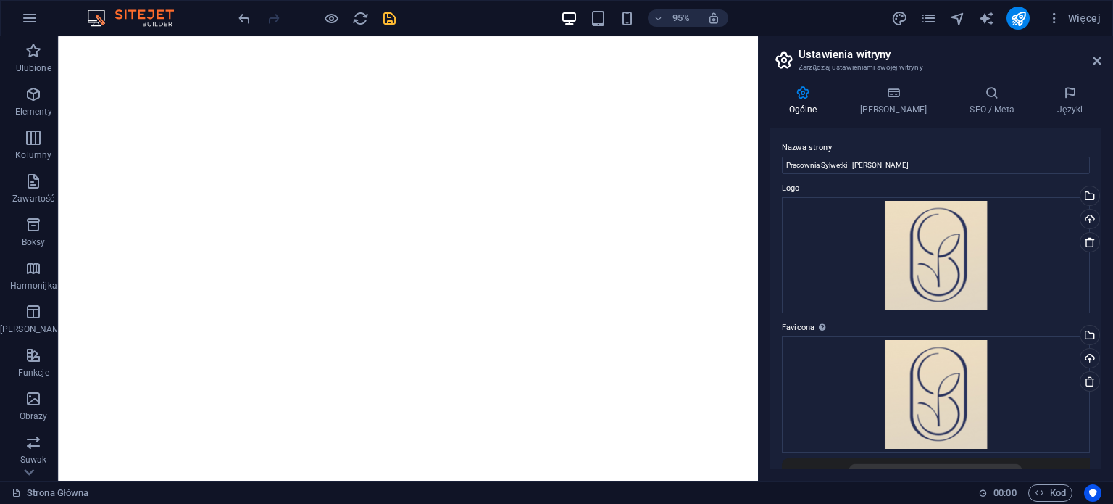
click at [1102, 57] on aside "Ustawienia witryny Zarządzaj ustawieniami swojej witryny Ogólne Dane SEO / Meta…" at bounding box center [935, 258] width 355 height 444
click at [1097, 60] on icon at bounding box center [1097, 61] width 9 height 12
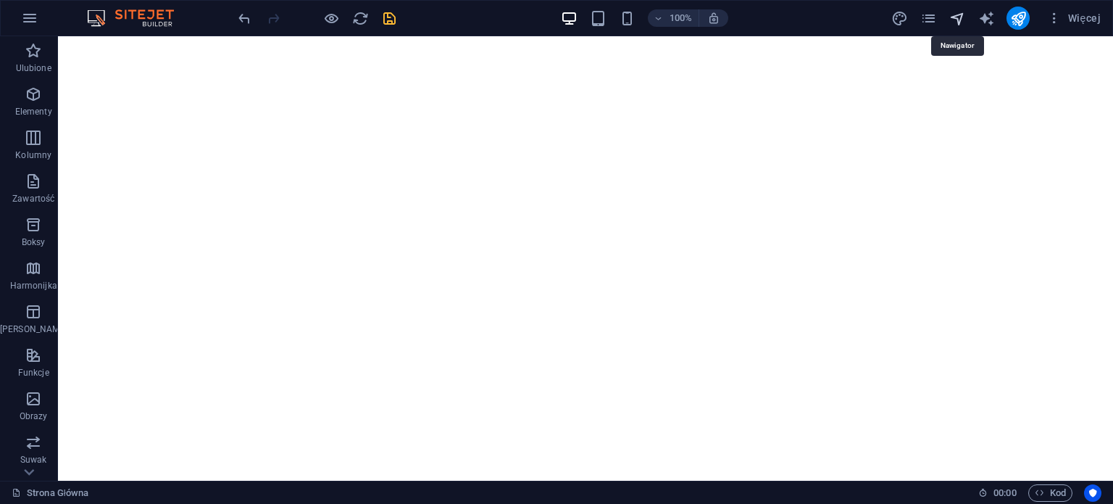
click at [955, 18] on icon "navigator" at bounding box center [958, 18] width 17 height 17
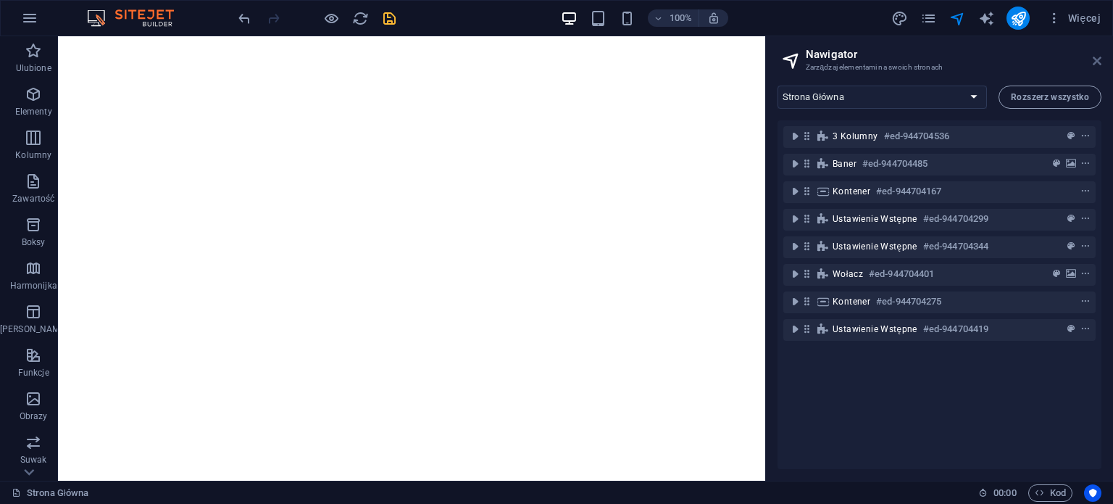
click at [1095, 60] on icon at bounding box center [1097, 61] width 9 height 12
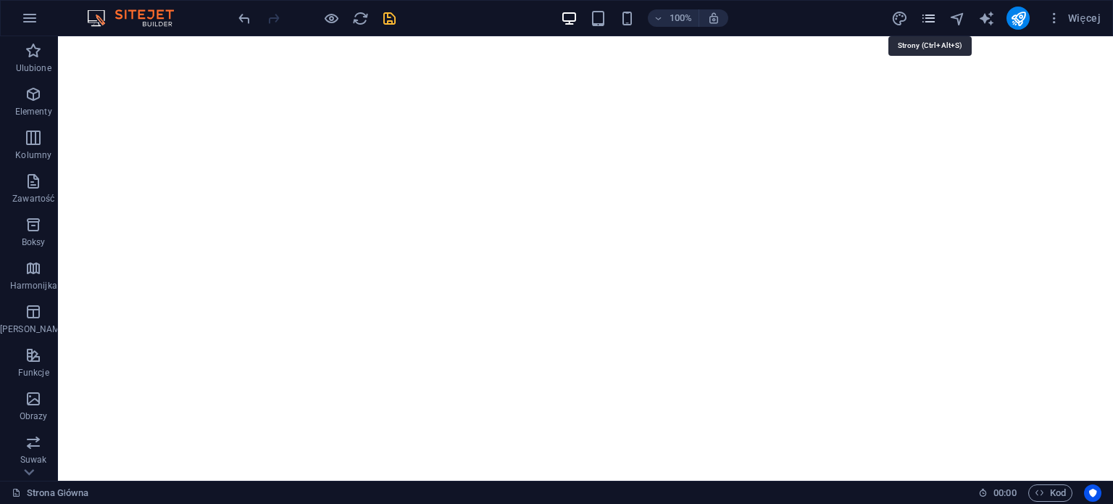
click at [936, 20] on icon "pages" at bounding box center [929, 18] width 17 height 17
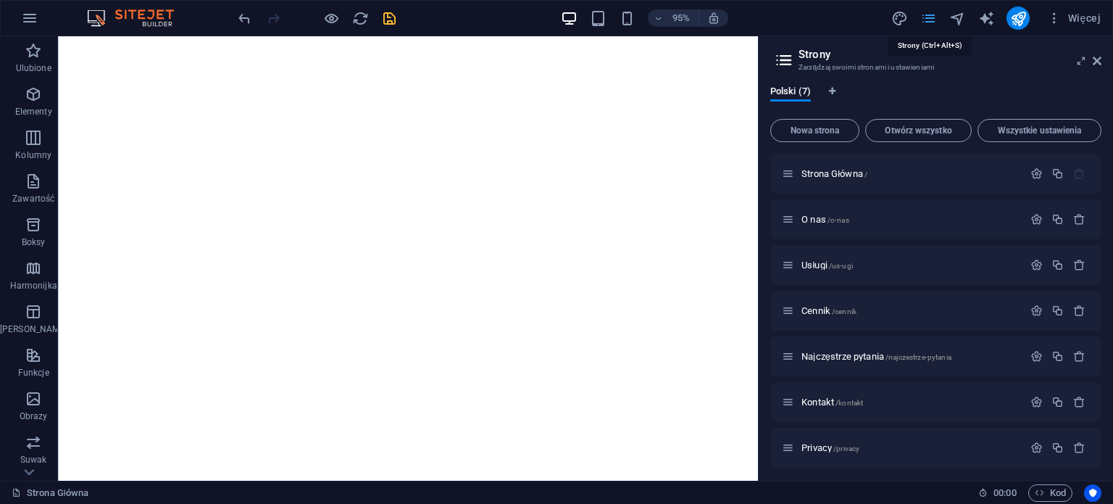
click at [936, 20] on icon "pages" at bounding box center [929, 18] width 17 height 17
click at [1090, 56] on h2 "Strony" at bounding box center [950, 54] width 303 height 13
click at [1098, 66] on icon at bounding box center [1097, 61] width 9 height 12
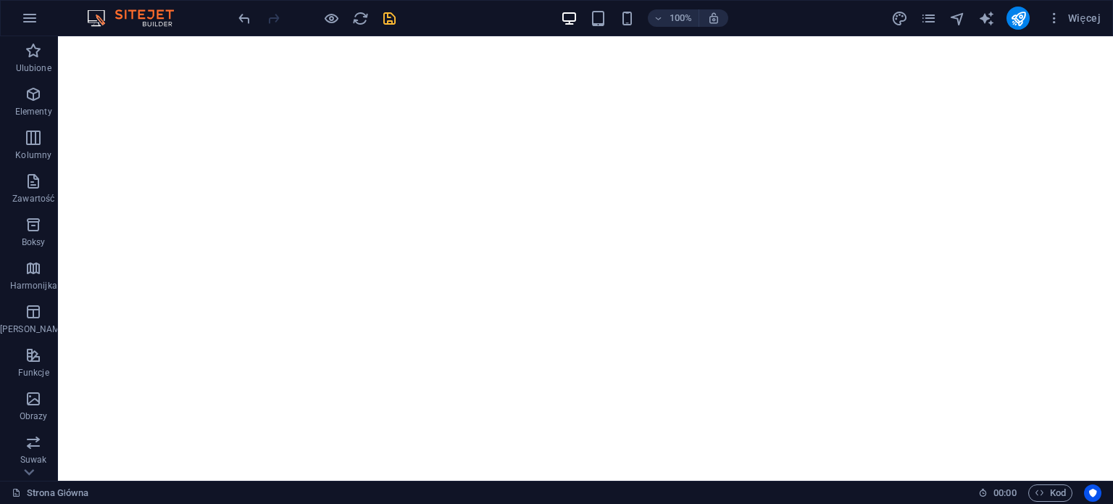
click at [1068, 5] on div "100% Więcej" at bounding box center [557, 18] width 1112 height 35
click at [927, 17] on icon "pages" at bounding box center [929, 18] width 17 height 17
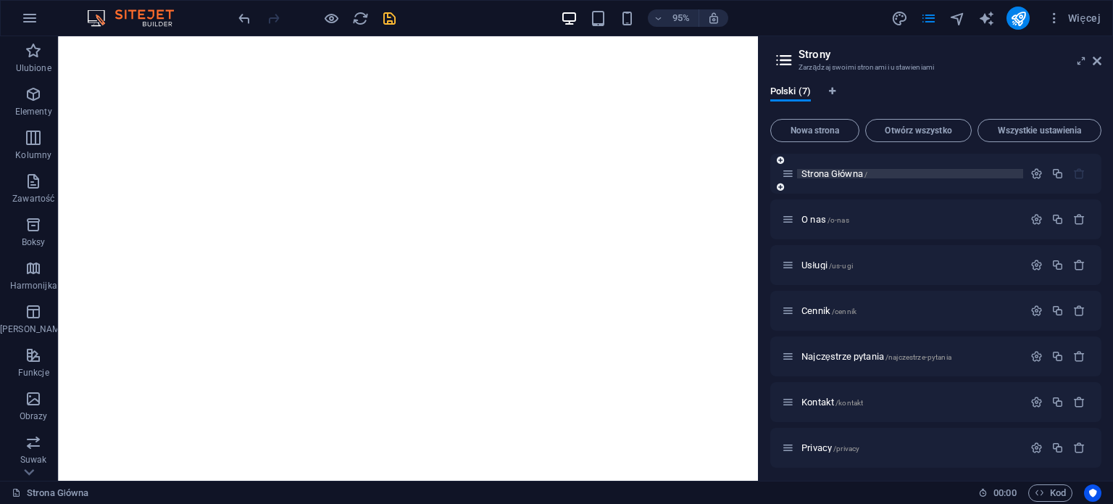
click at [841, 172] on span "Strona Główna /" at bounding box center [835, 173] width 66 height 11
click at [788, 173] on icon at bounding box center [788, 173] width 12 height 12
click at [861, 174] on span "Strona Główna /" at bounding box center [835, 173] width 66 height 11
click at [1040, 170] on button "button" at bounding box center [1036, 173] width 21 height 12
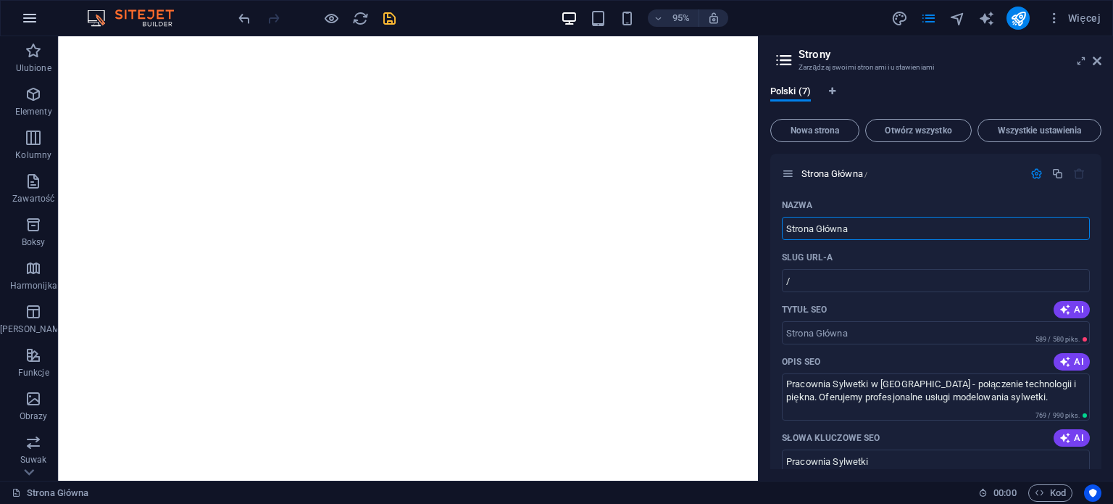
click at [33, 20] on icon "button" at bounding box center [29, 17] width 17 height 17
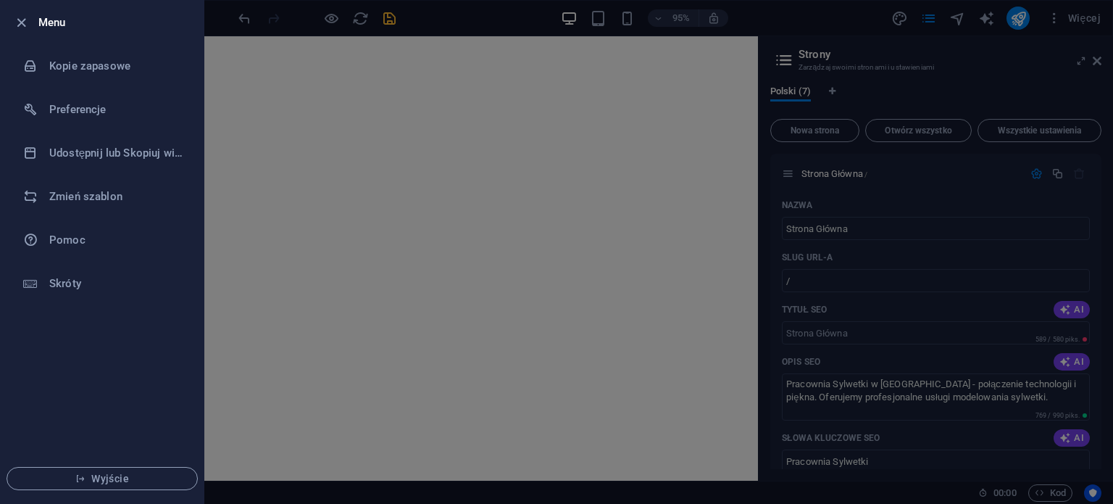
click at [293, 132] on div at bounding box center [556, 252] width 1113 height 504
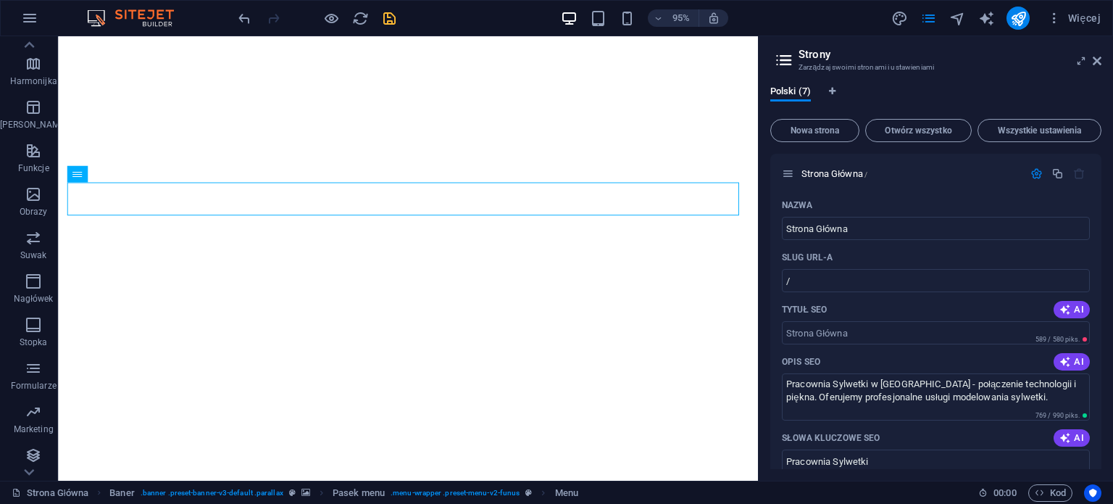
scroll to position [207, 0]
click at [1058, 17] on icon "button" at bounding box center [1054, 18] width 14 height 14
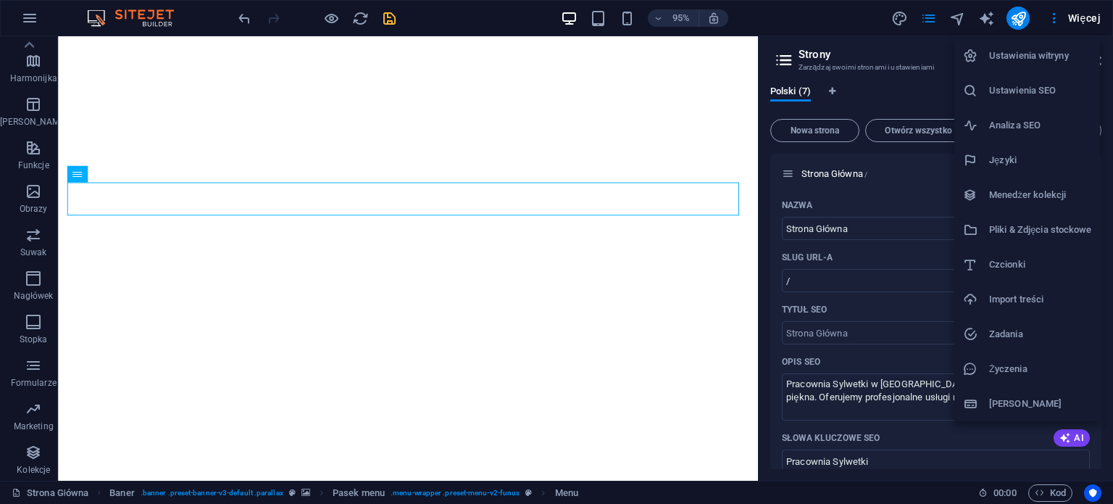
click at [1077, 18] on div at bounding box center [556, 252] width 1113 height 504
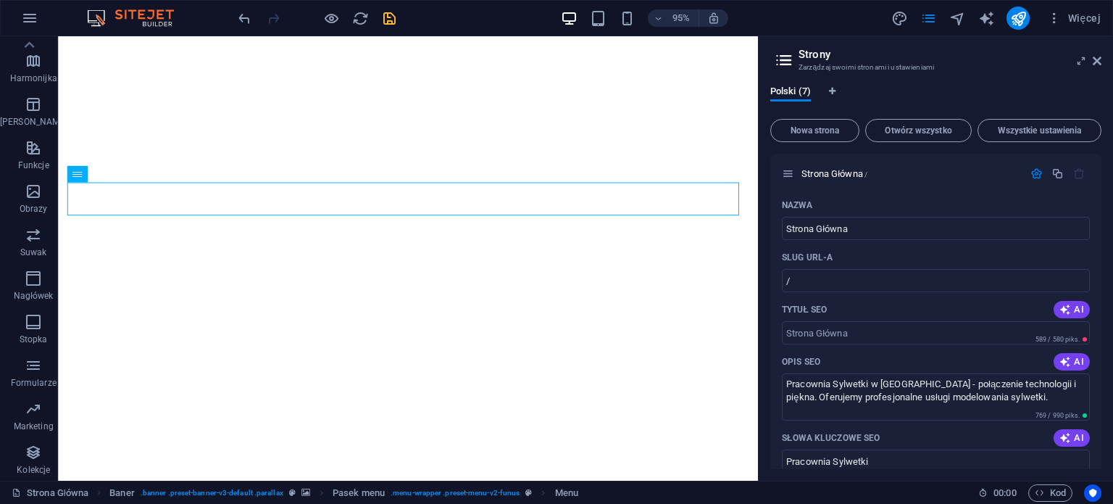
click at [1077, 18] on div "Ustawienia witryny Ustawienia SEO Analiza SEO Języki Menedżer kolekcji Pliki & …" at bounding box center [556, 256] width 1113 height 495
click at [1077, 18] on span "Więcej" at bounding box center [1074, 18] width 54 height 14
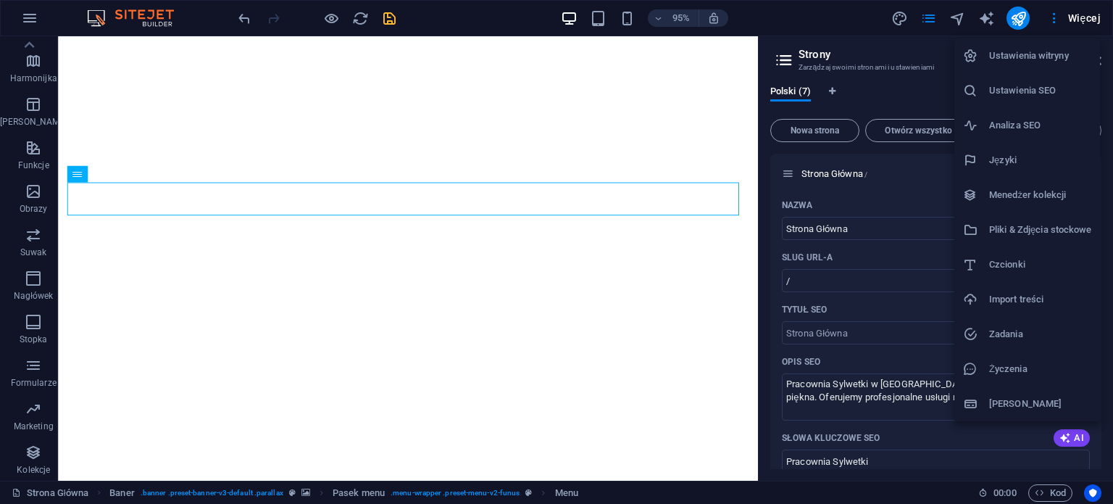
click at [1005, 399] on h6 "[PERSON_NAME]" at bounding box center [1040, 403] width 102 height 17
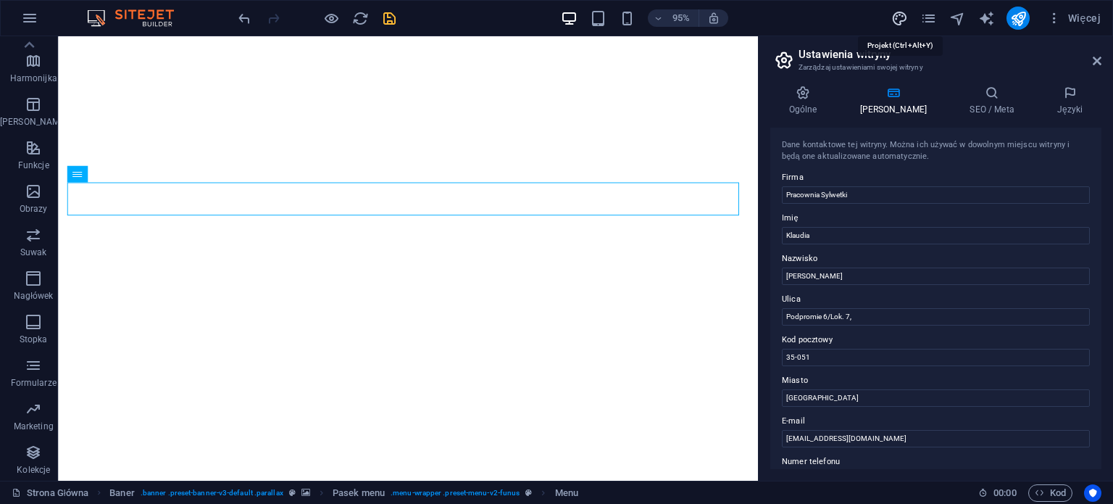
click at [894, 17] on icon "design" at bounding box center [900, 18] width 17 height 17
select select "px"
select select "300"
select select "px"
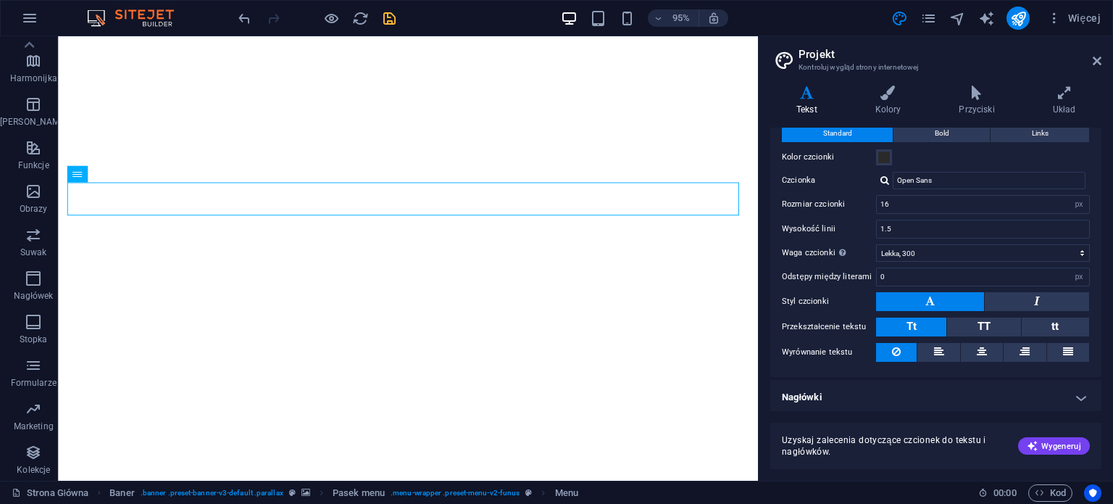
scroll to position [44, 0]
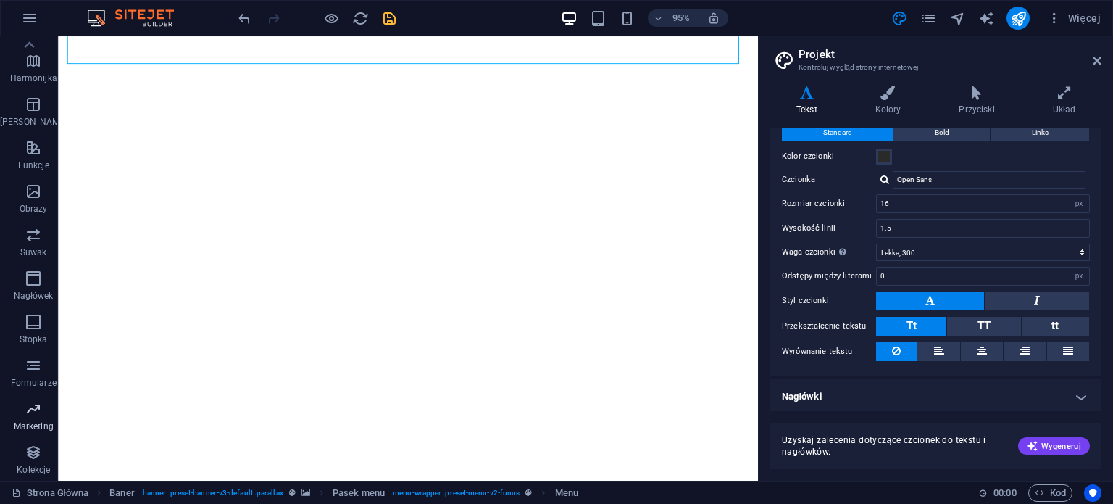
click at [30, 423] on p "Marketing" at bounding box center [34, 426] width 40 height 12
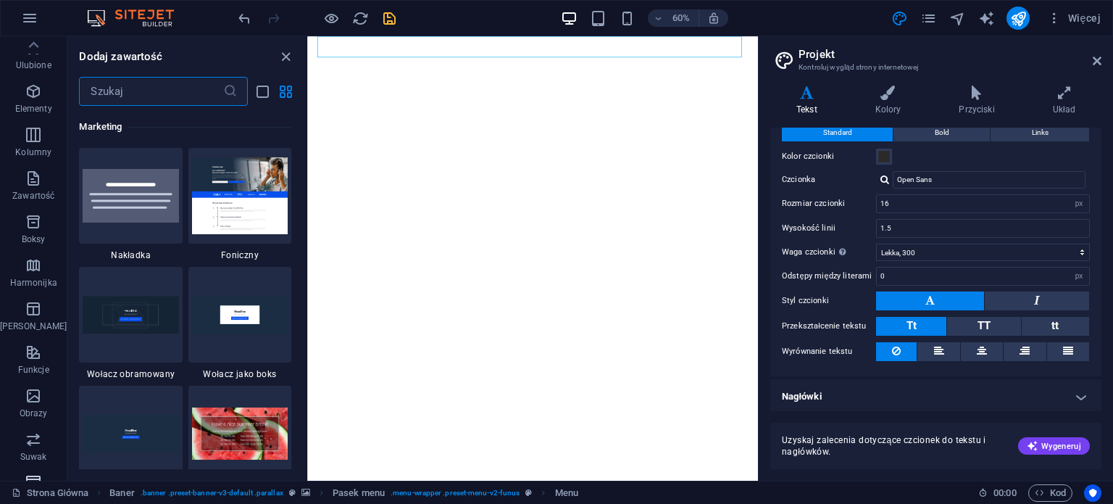
scroll to position [0, 0]
click at [21, 13] on icon "button" at bounding box center [29, 17] width 17 height 17
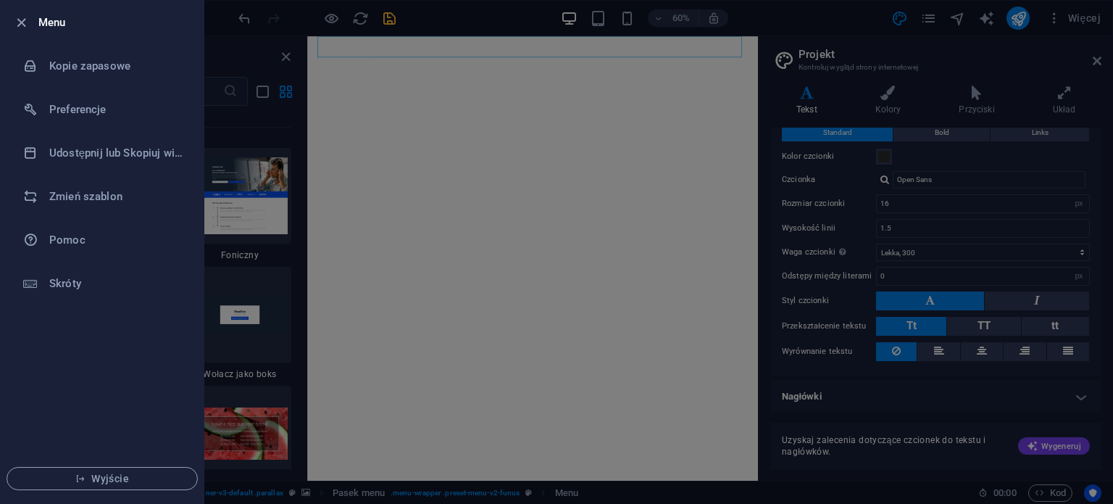
click at [223, 63] on div at bounding box center [556, 252] width 1113 height 504
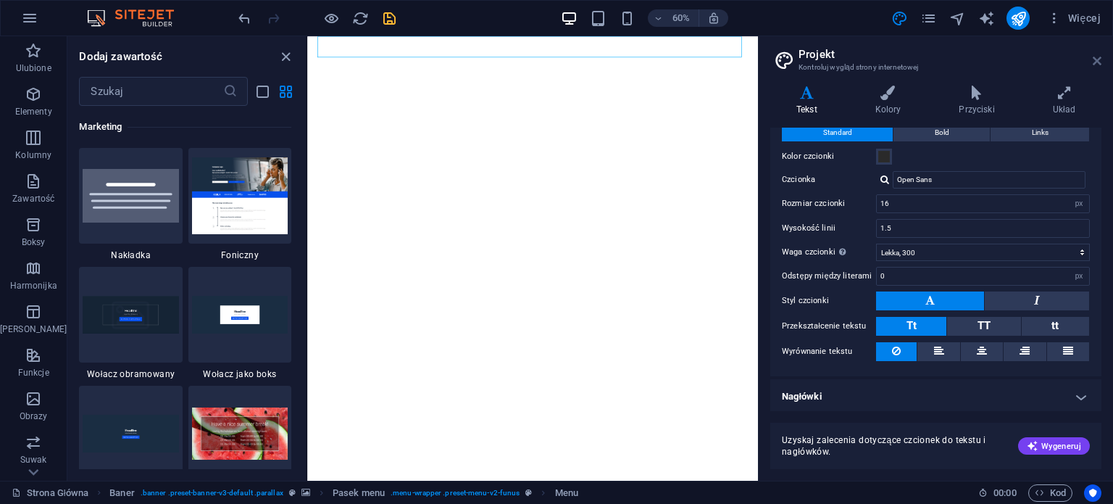
click at [1097, 58] on icon at bounding box center [1097, 61] width 9 height 12
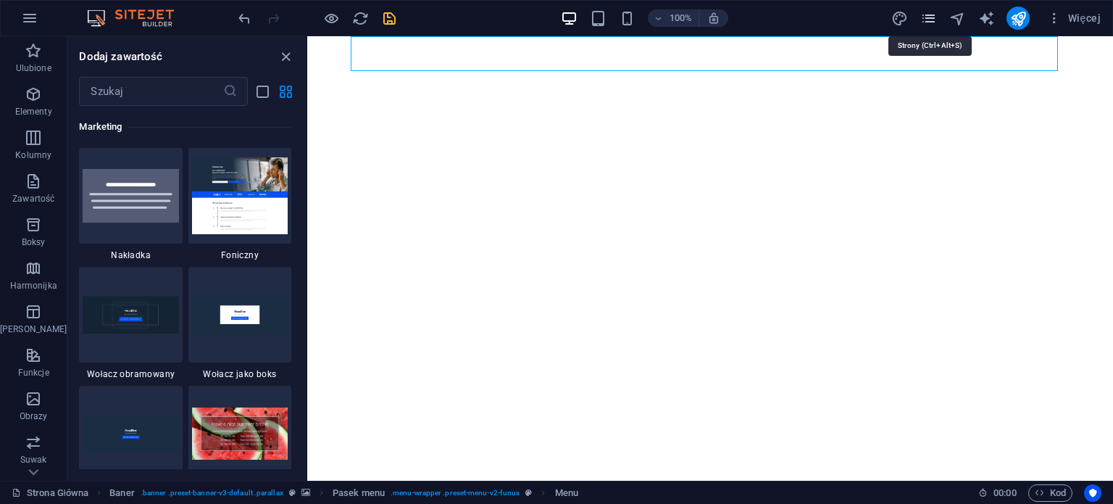
click at [929, 18] on icon "pages" at bounding box center [929, 18] width 17 height 17
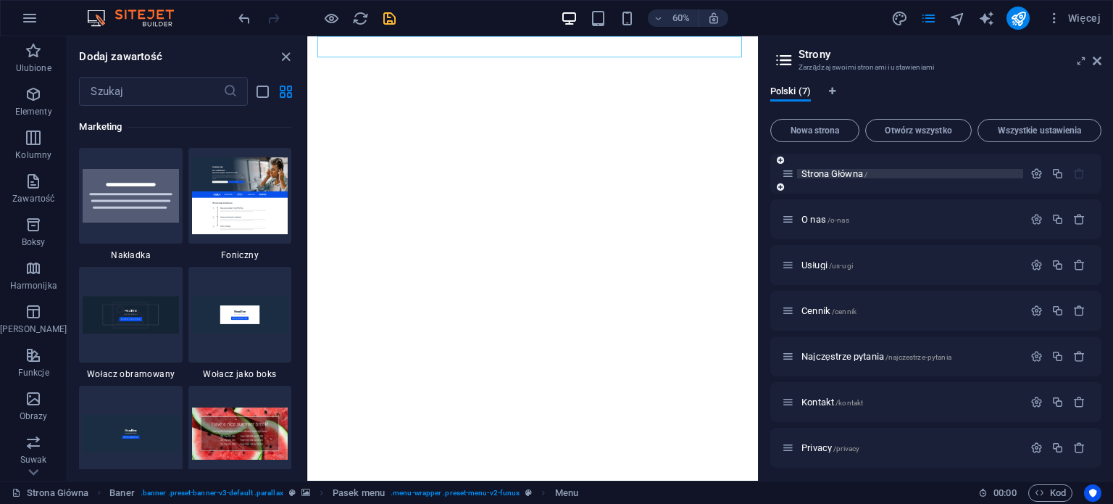
click at [905, 170] on p "Strona Główna /" at bounding box center [910, 173] width 217 height 9
click at [852, 170] on span "Strona Główna /" at bounding box center [835, 173] width 66 height 11
click at [905, 172] on p "Strona Główna /" at bounding box center [910, 173] width 217 height 9
click at [1034, 220] on icon "button" at bounding box center [1037, 219] width 12 height 12
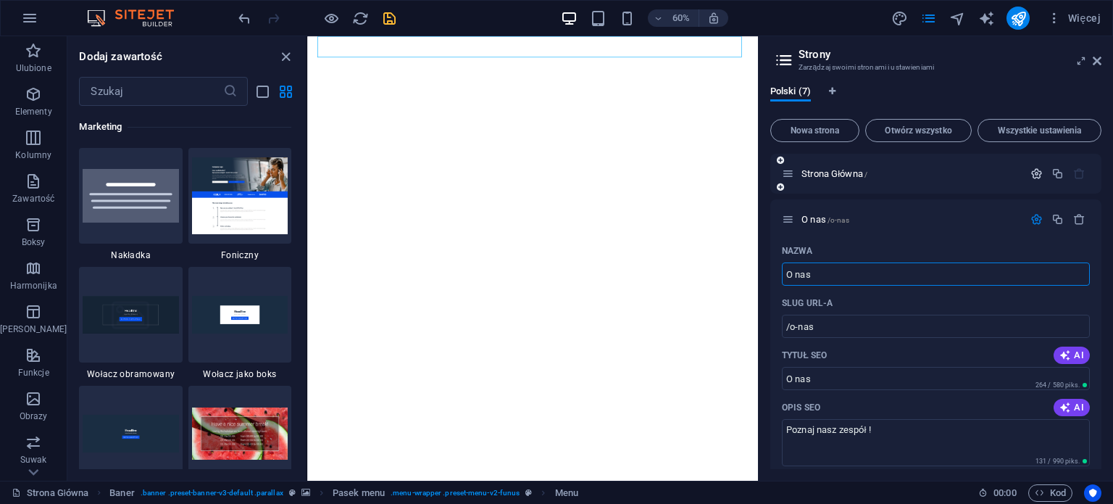
click at [1026, 176] on button "button" at bounding box center [1036, 173] width 21 height 12
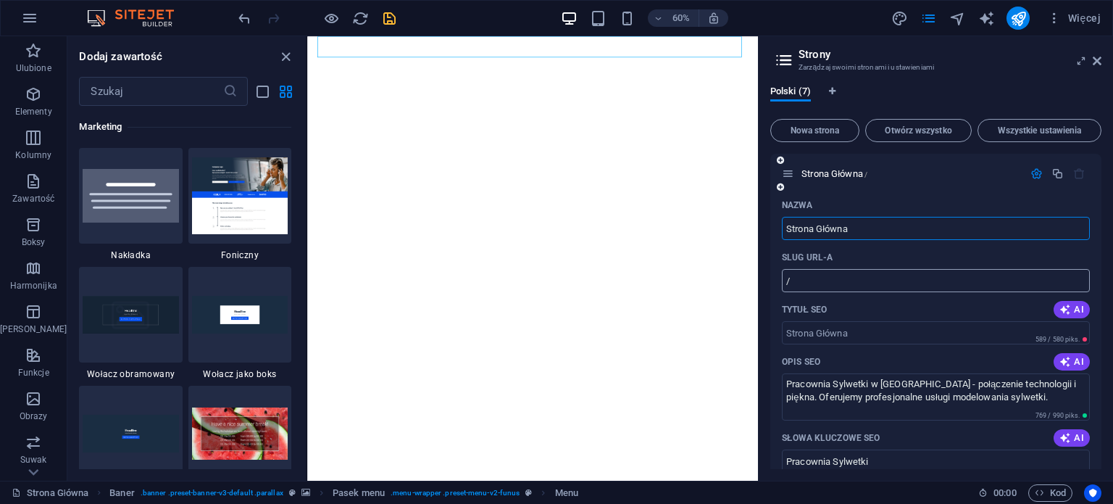
click at [835, 285] on input "/" at bounding box center [936, 280] width 308 height 23
type input "/"
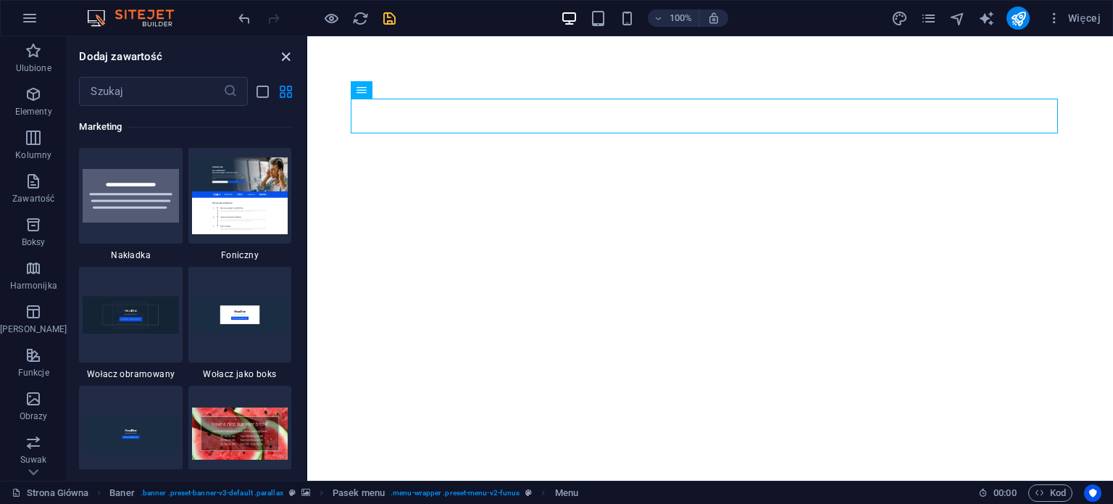
click at [289, 63] on icon "close panel" at bounding box center [286, 57] width 17 height 17
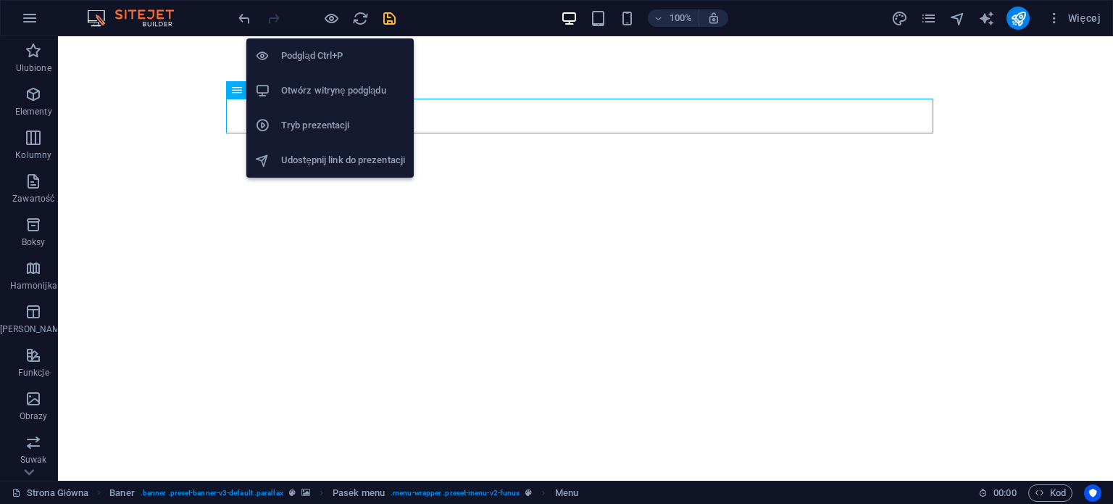
click at [370, 101] on li "Otwórz witrynę podglądu" at bounding box center [329, 90] width 167 height 35
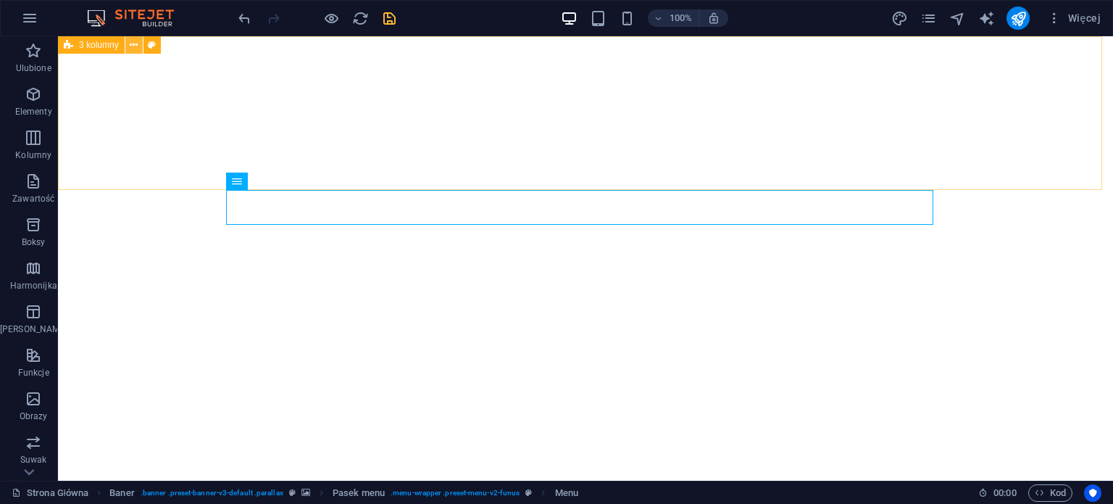
click at [133, 42] on icon at bounding box center [134, 45] width 8 height 15
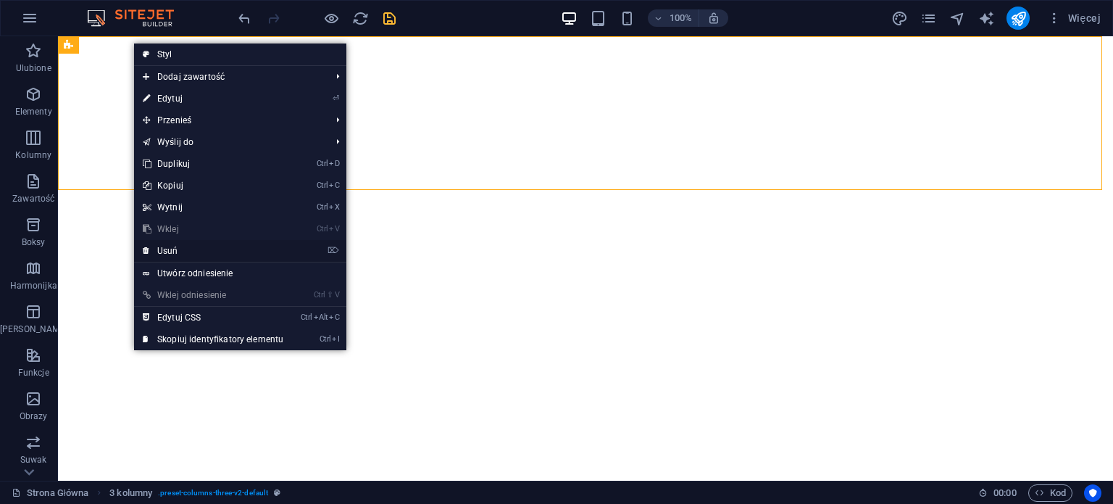
click at [184, 243] on link "⌦ Usuń" at bounding box center [213, 251] width 158 height 22
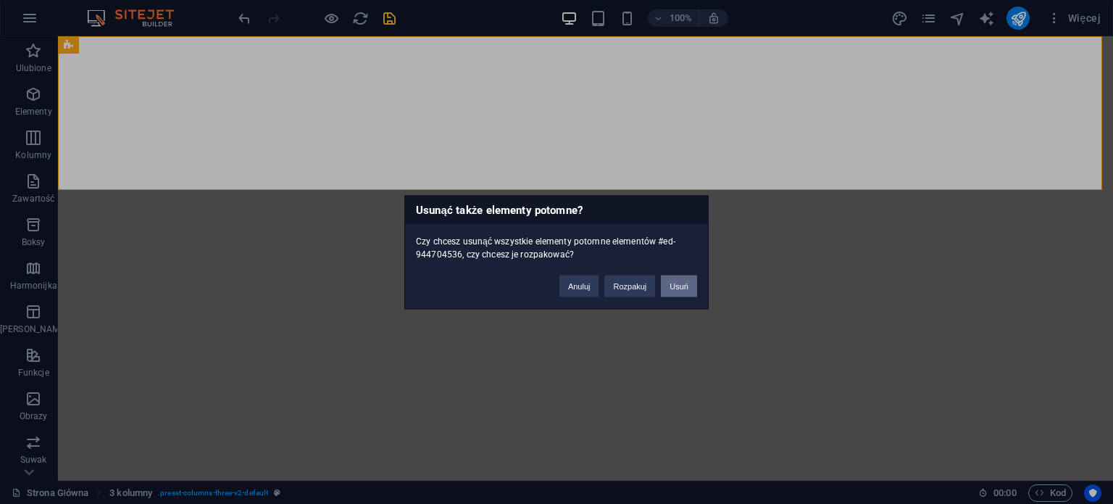
click at [690, 288] on button "Usuń" at bounding box center [679, 286] width 36 height 22
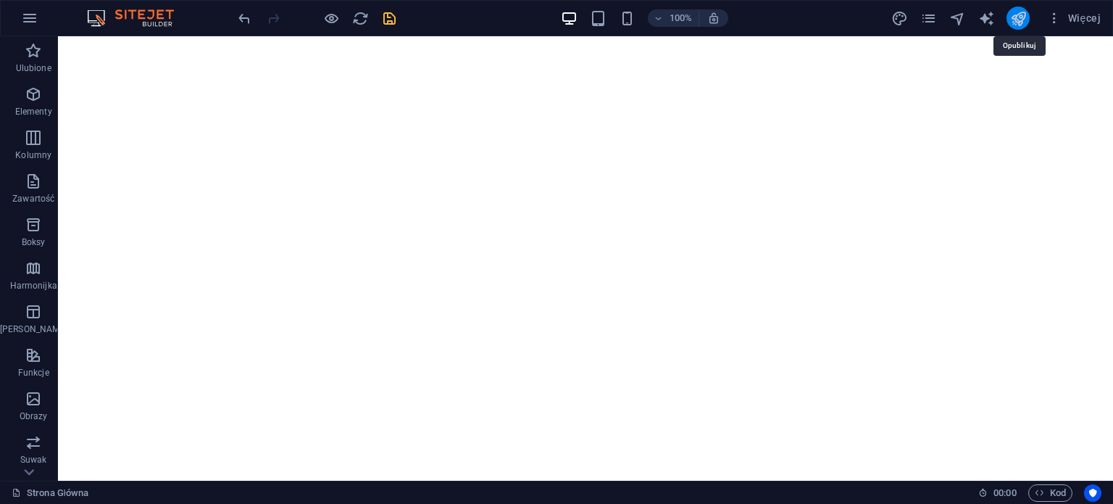
click at [1018, 17] on icon "publish" at bounding box center [1018, 18] width 17 height 17
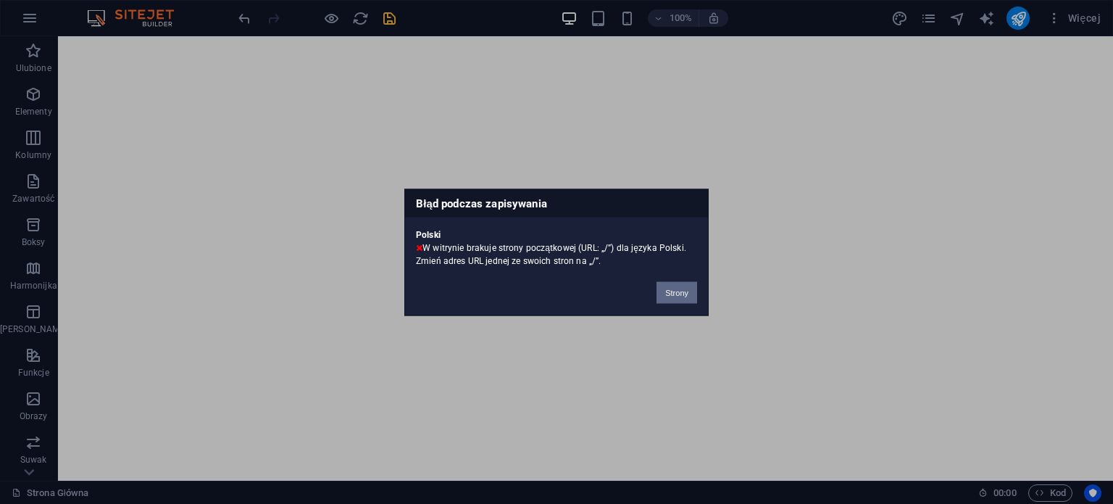
click at [677, 297] on button "Strony" at bounding box center [677, 292] width 41 height 22
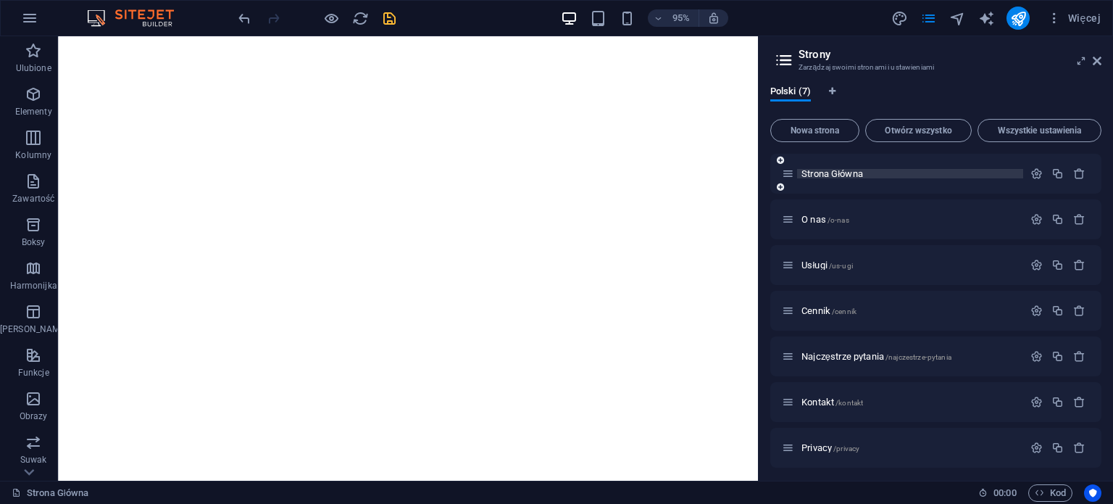
click at [829, 175] on span "Strona Główna" at bounding box center [833, 173] width 63 height 11
click at [803, 173] on span "Strona Główna" at bounding box center [833, 173] width 63 height 11
click at [850, 173] on span "Strona Główna" at bounding box center [833, 173] width 63 height 11
click at [1031, 172] on icon "button" at bounding box center [1037, 173] width 12 height 12
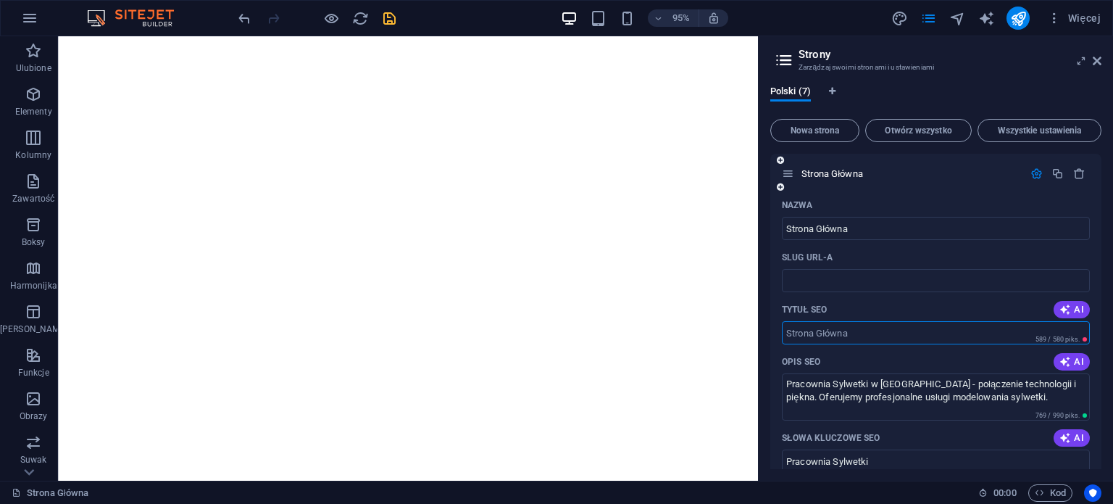
click at [983, 342] on input "Tytuł SEO" at bounding box center [936, 332] width 308 height 23
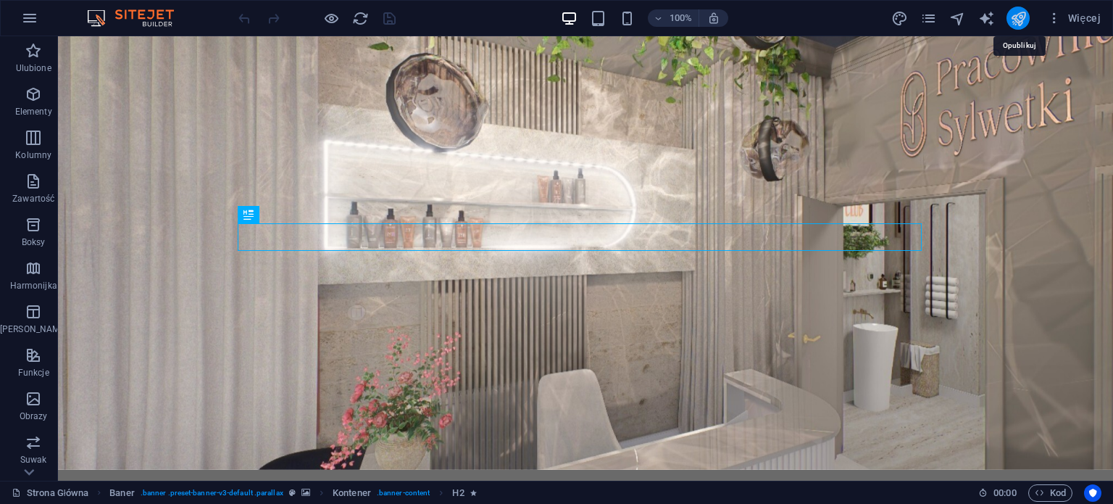
click at [1018, 21] on icon "publish" at bounding box center [1018, 18] width 17 height 17
